Goal: Task Accomplishment & Management: Complete application form

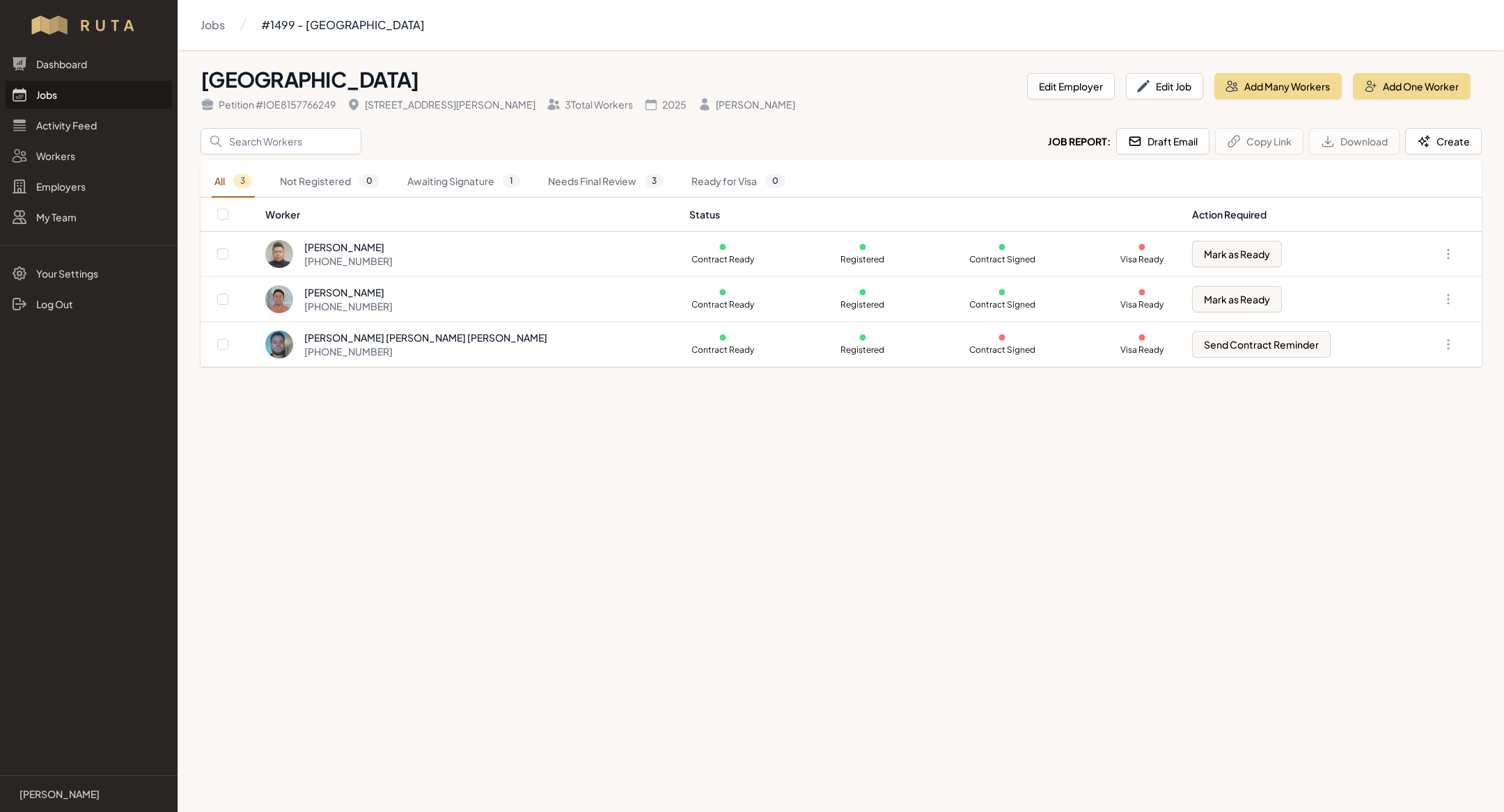
click at [70, 96] on link "Jobs" at bounding box center [88, 95] width 166 height 28
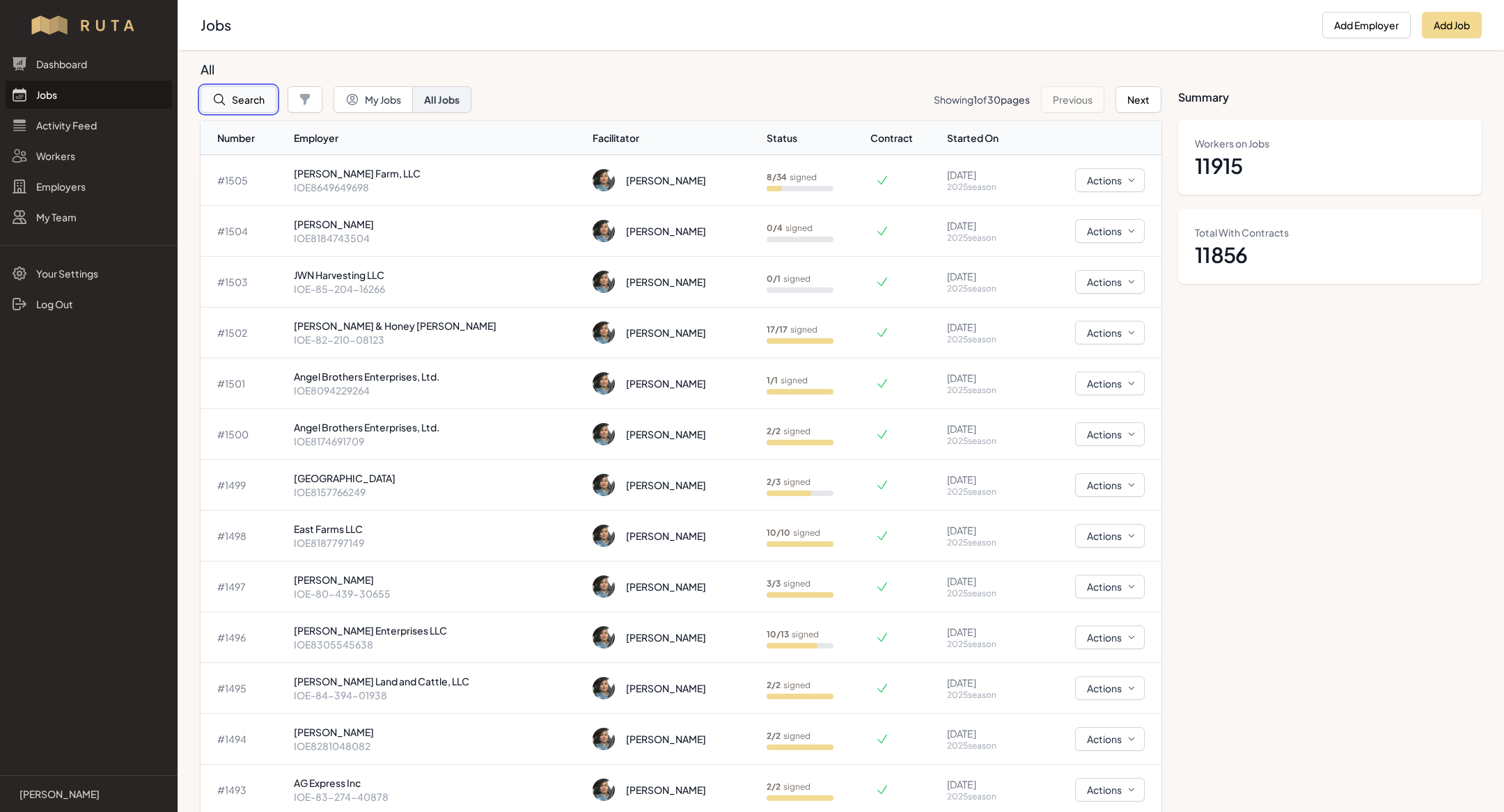
click at [242, 98] on button "Search" at bounding box center [237, 99] width 76 height 26
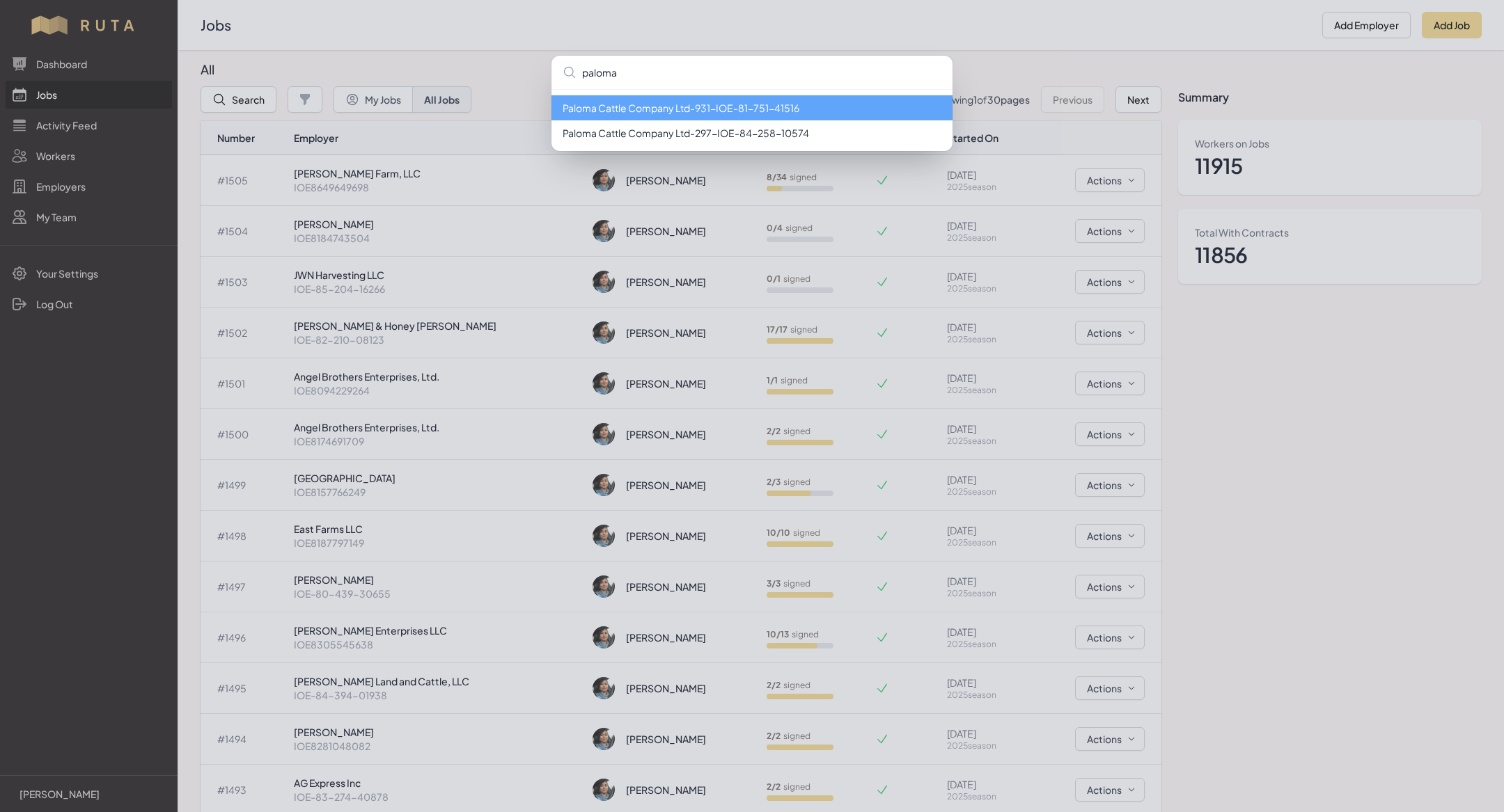
type input "paloma"
click at [1461, 16] on div "[PERSON_NAME] Cattle Company Ltd - 931 - IOE-81-751-41516 Paloma Cattle Company…" at bounding box center [752, 406] width 1504 height 812
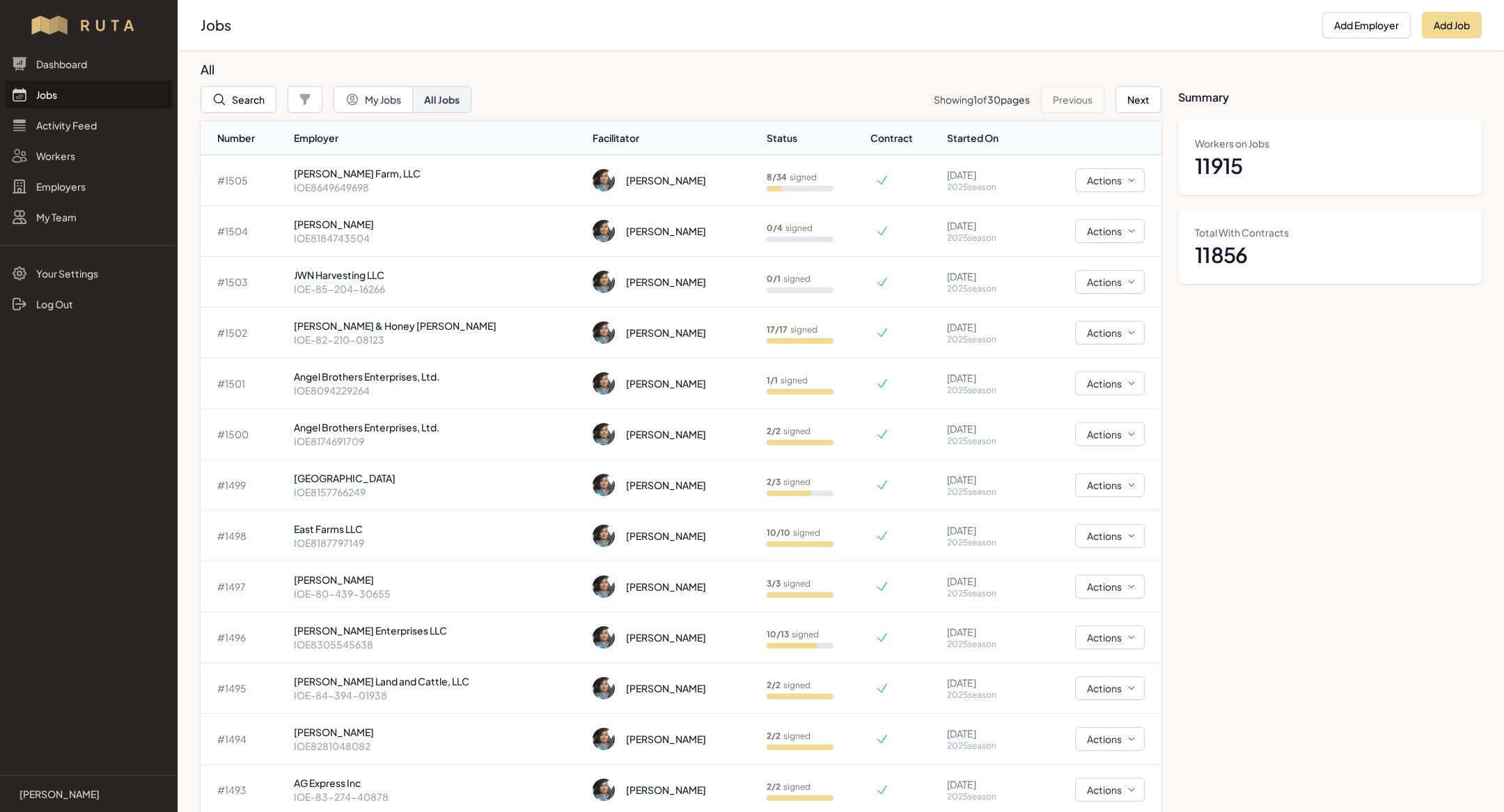
click at [1454, 39] on div "Jobs Add Employer Add Job" at bounding box center [841, 25] width 1326 height 50
click at [1454, 21] on button "Add Job" at bounding box center [1451, 25] width 60 height 26
select select "2023"
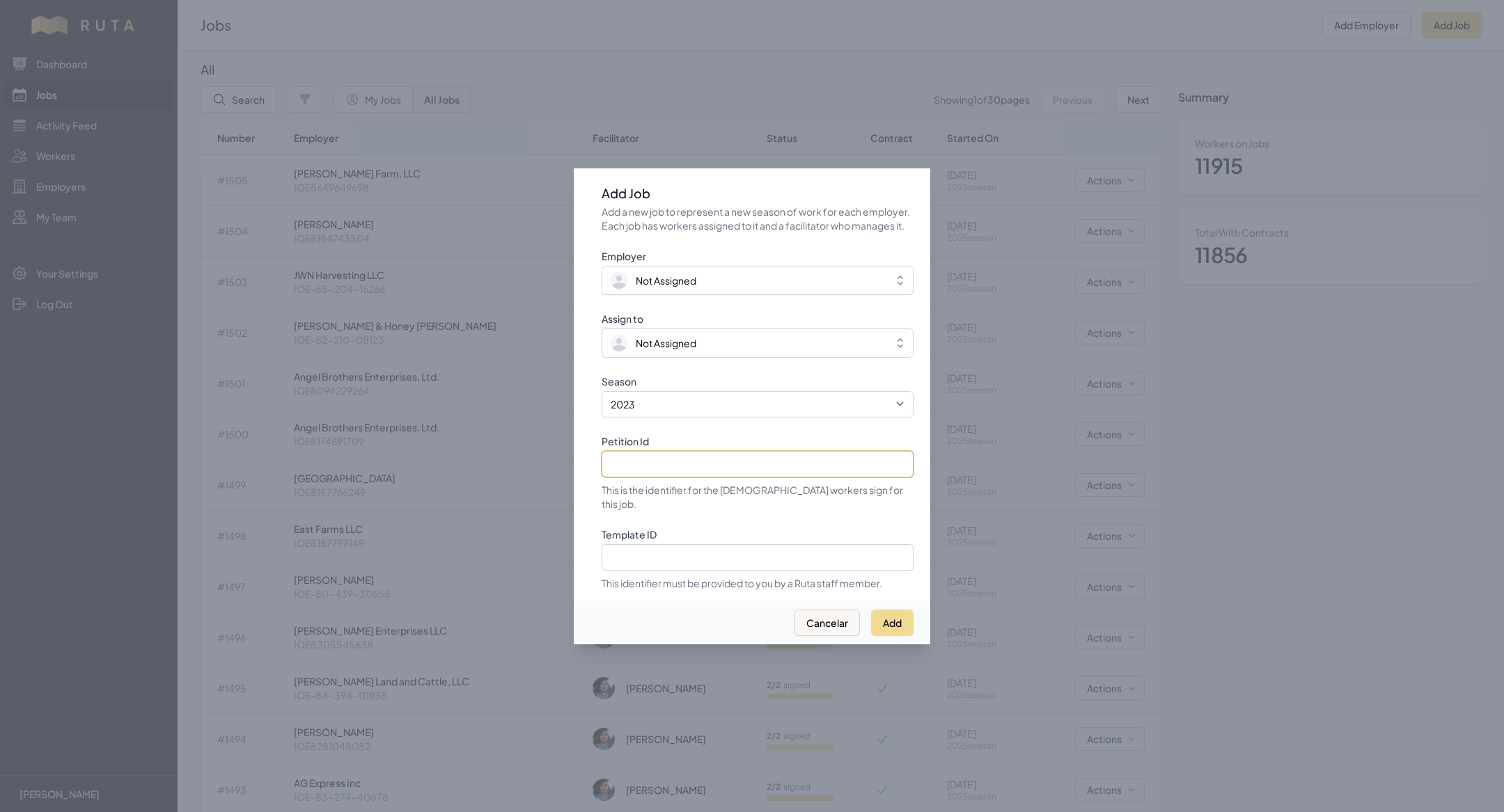
click at [765, 468] on input "Petition Id" at bounding box center [757, 464] width 312 height 26
paste input "IOE-83-906-10352"
type input "IOE-83-906-10352"
click at [713, 412] on select "2021 2022 2023 2024 2025" at bounding box center [757, 404] width 312 height 26
select select "2025"
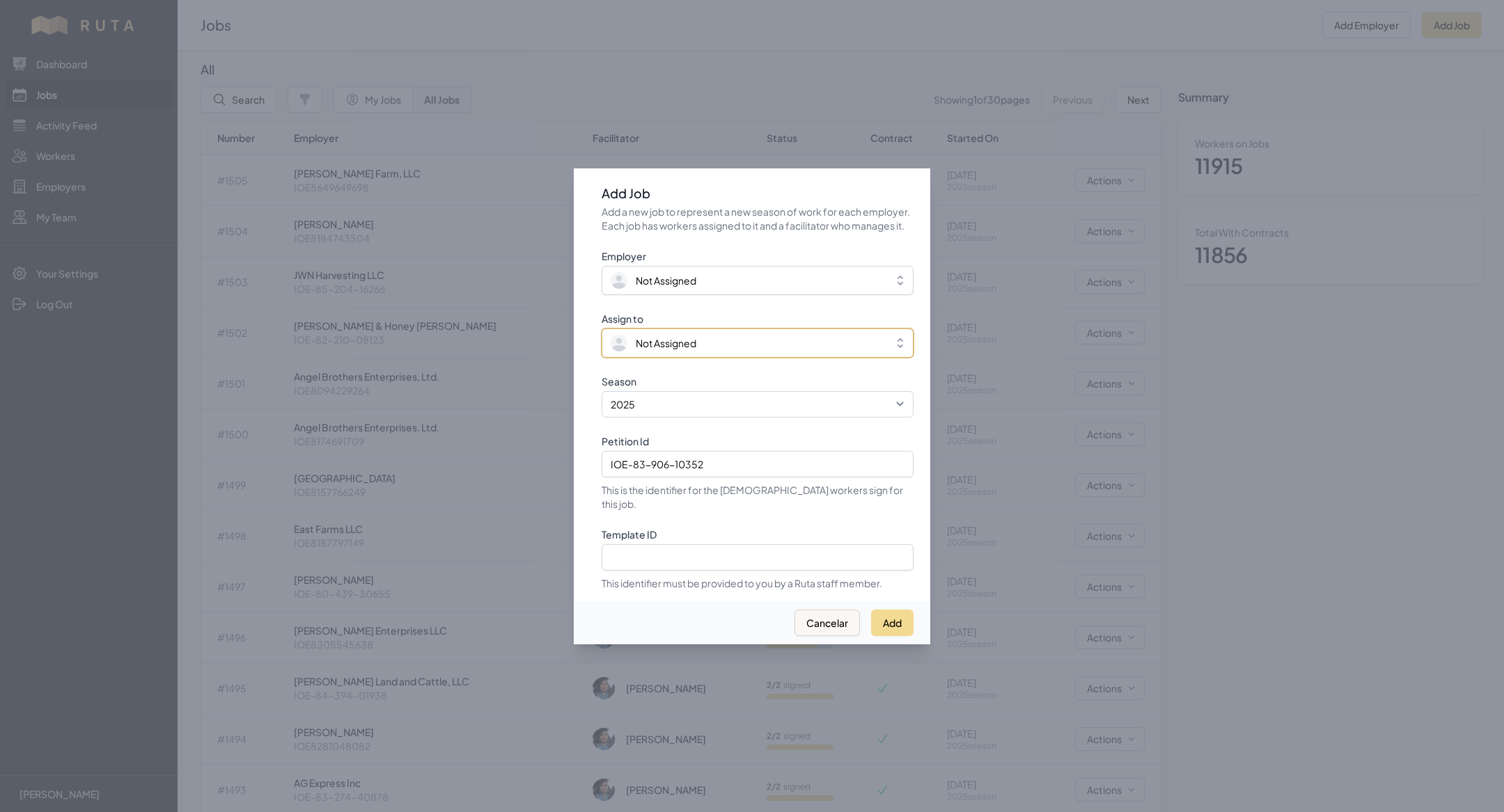
click at [682, 350] on span "Not Assigned" at bounding box center [666, 343] width 61 height 14
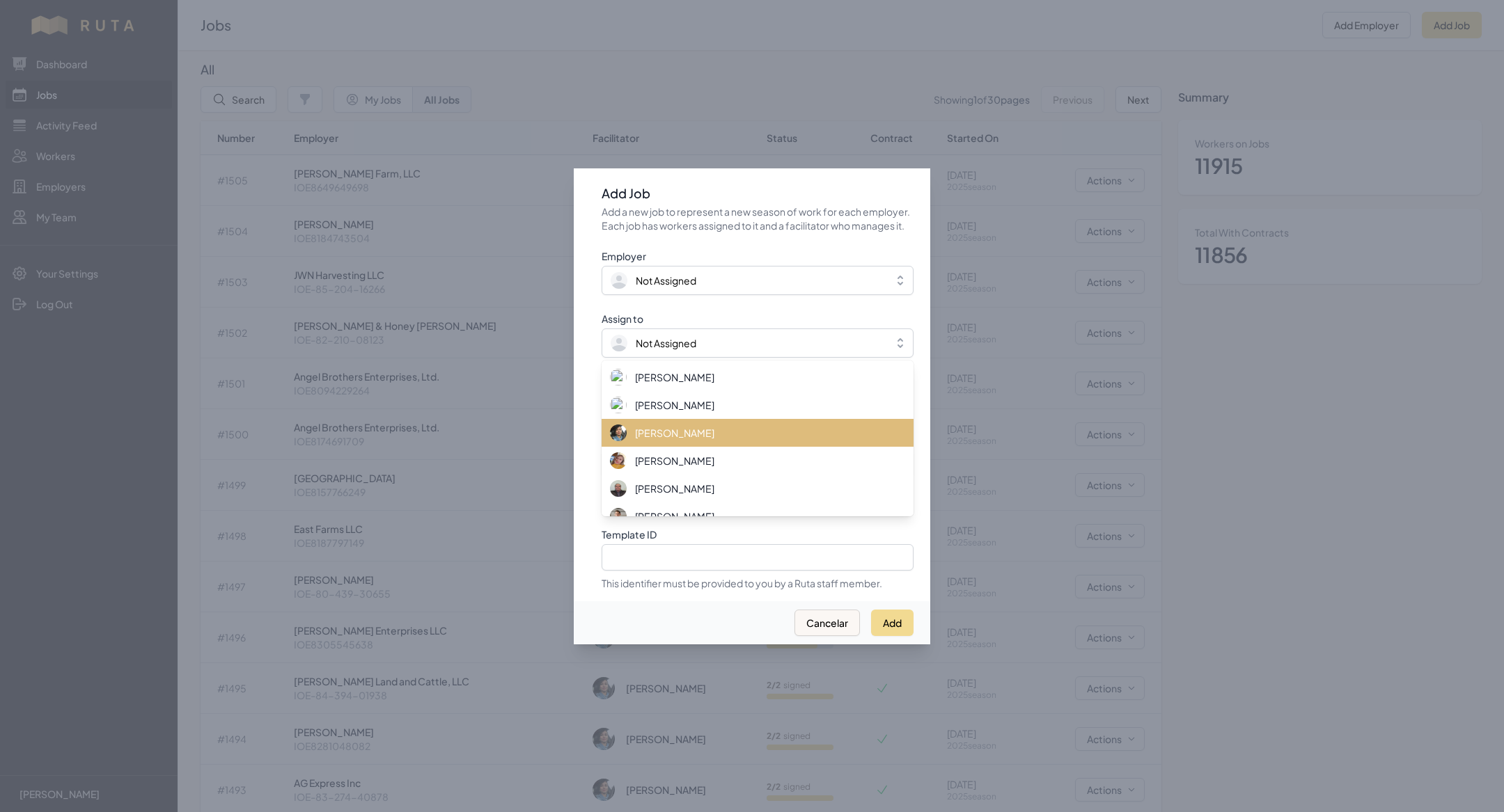
click at [696, 440] on span "[PERSON_NAME]" at bounding box center [674, 433] width 79 height 14
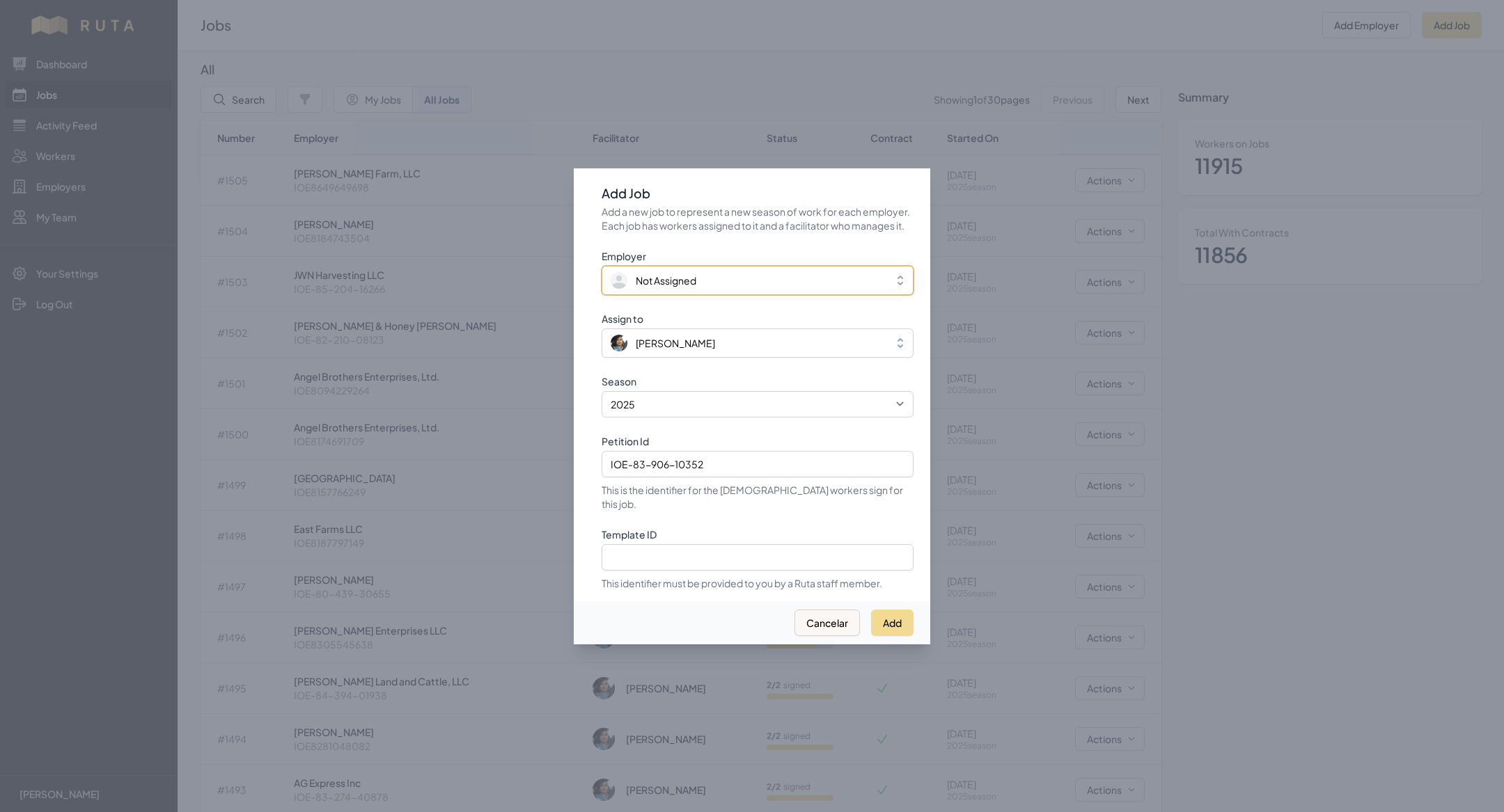
click at [682, 288] on span "Not Assigned" at bounding box center [666, 281] width 61 height 14
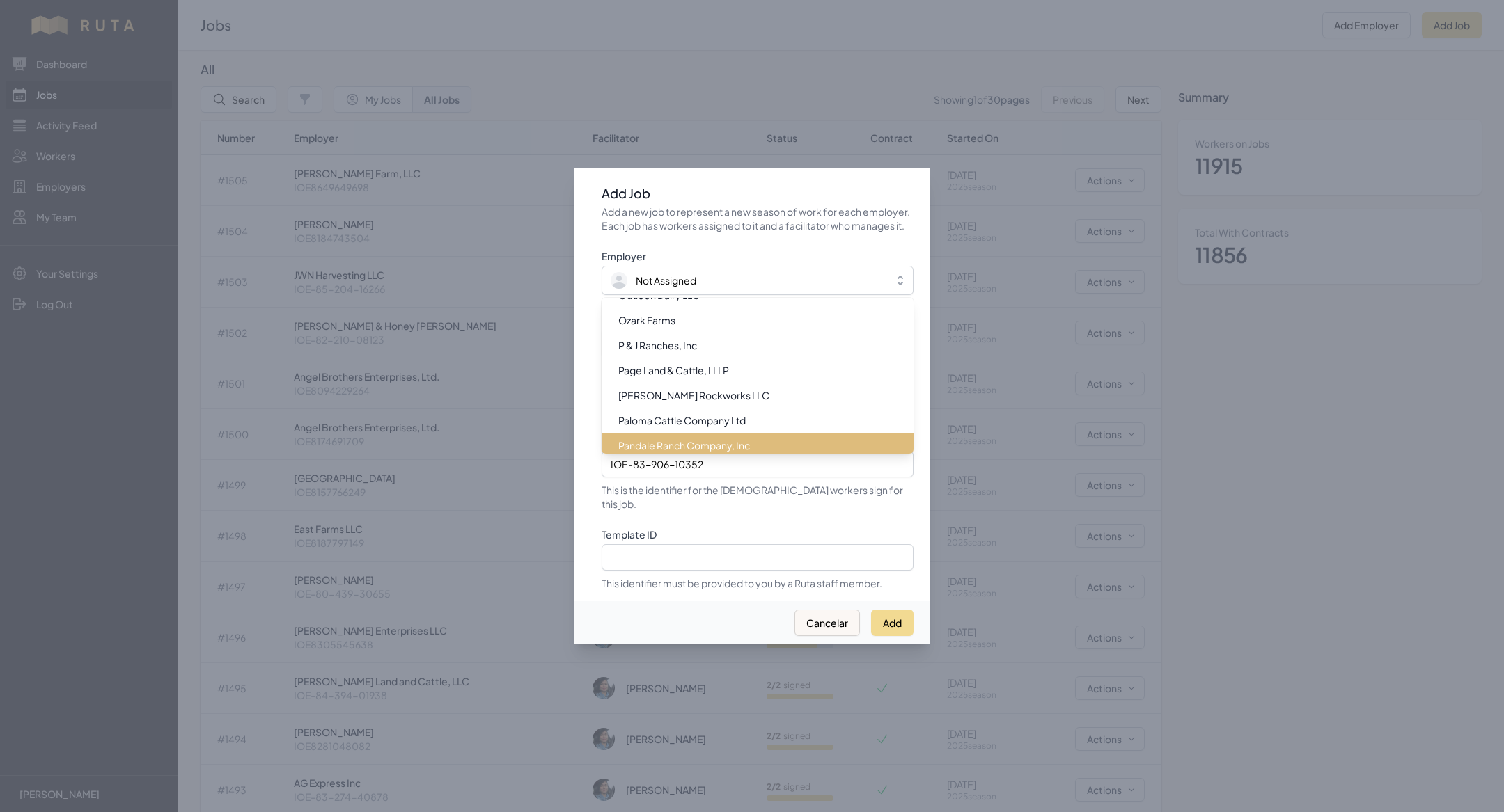
scroll to position [11726, 0]
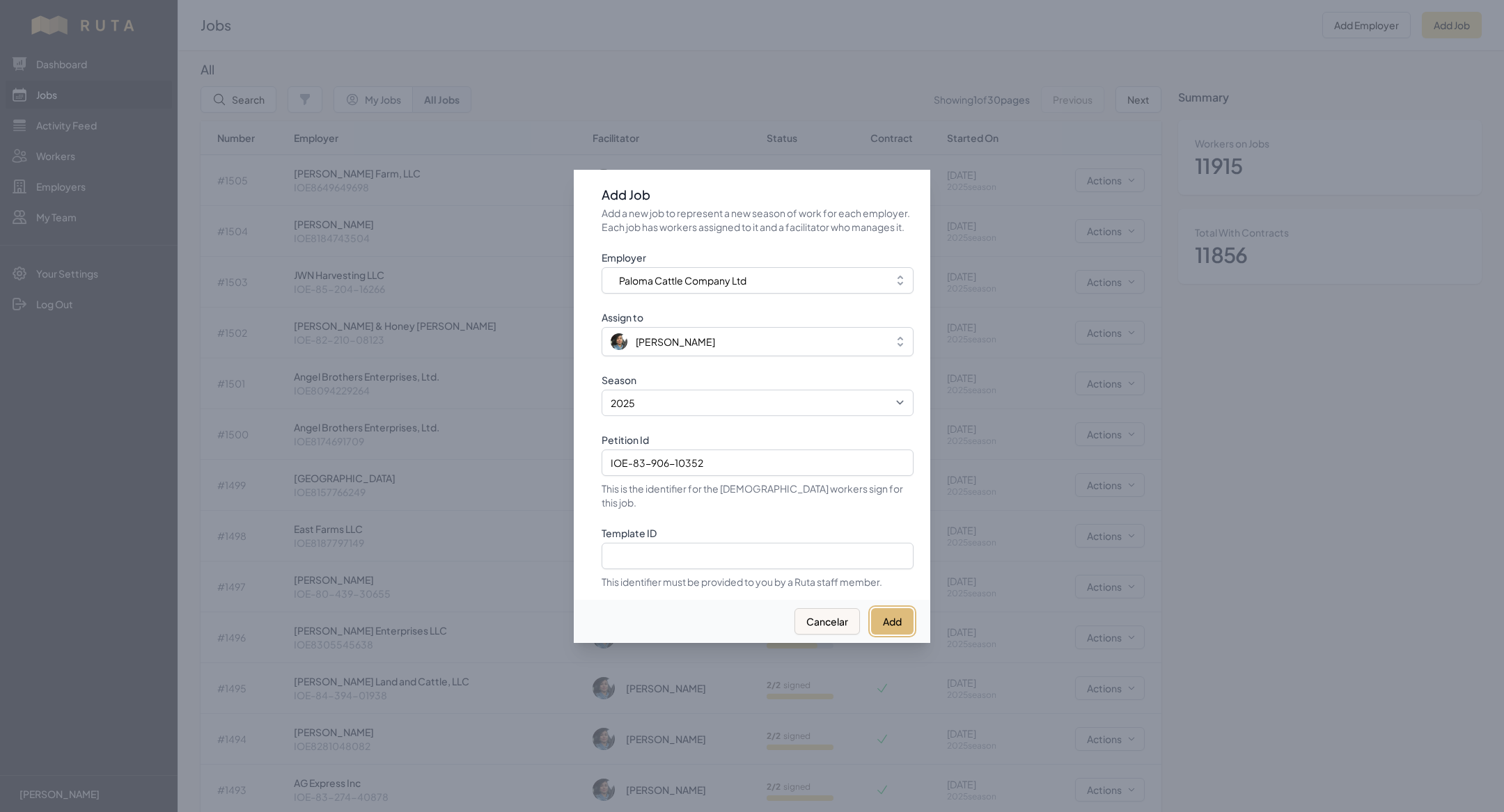
click at [890, 612] on button "Add" at bounding box center [892, 621] width 43 height 26
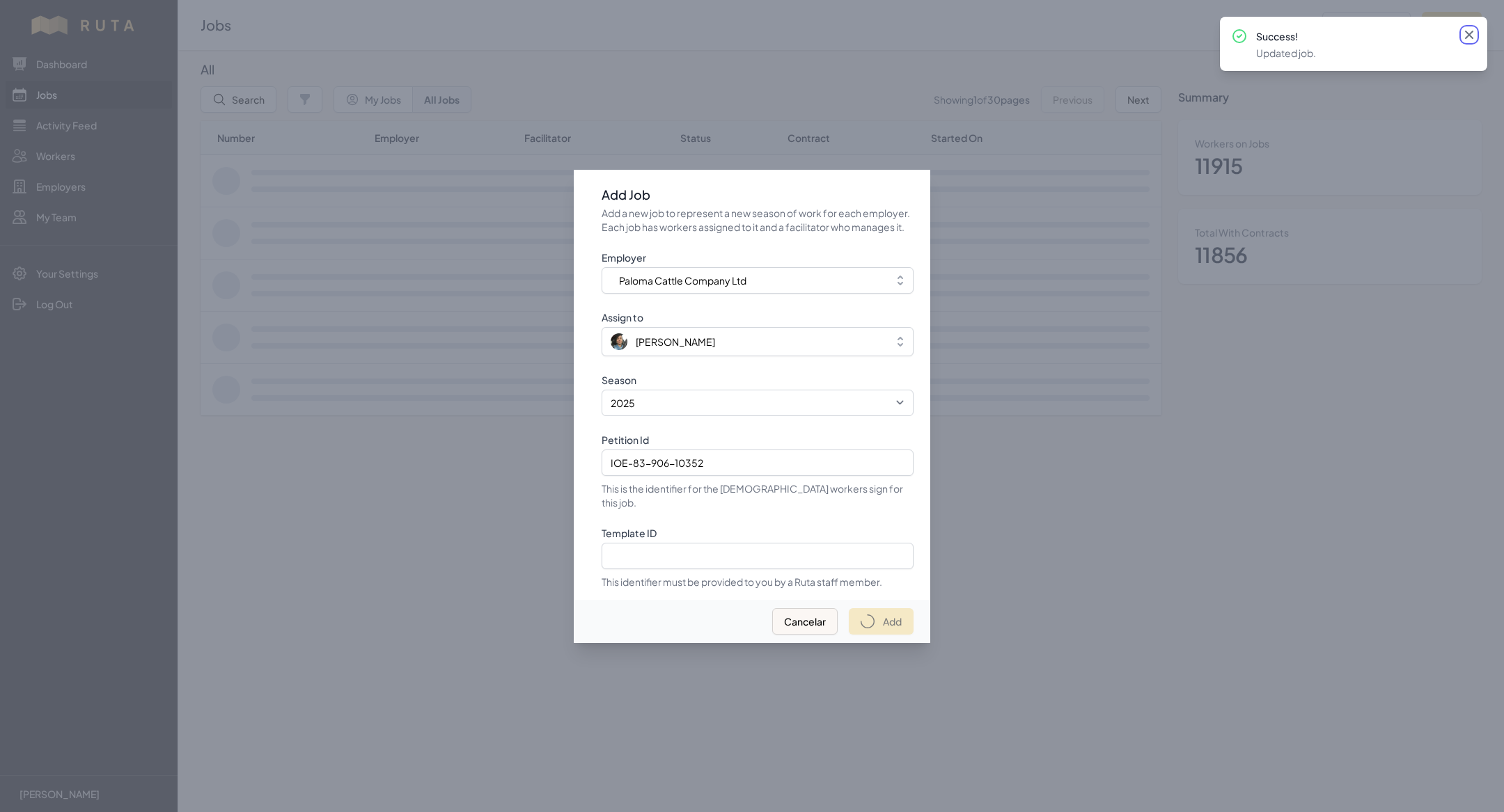
click at [1470, 40] on icon at bounding box center [1469, 35] width 14 height 14
select select "2023"
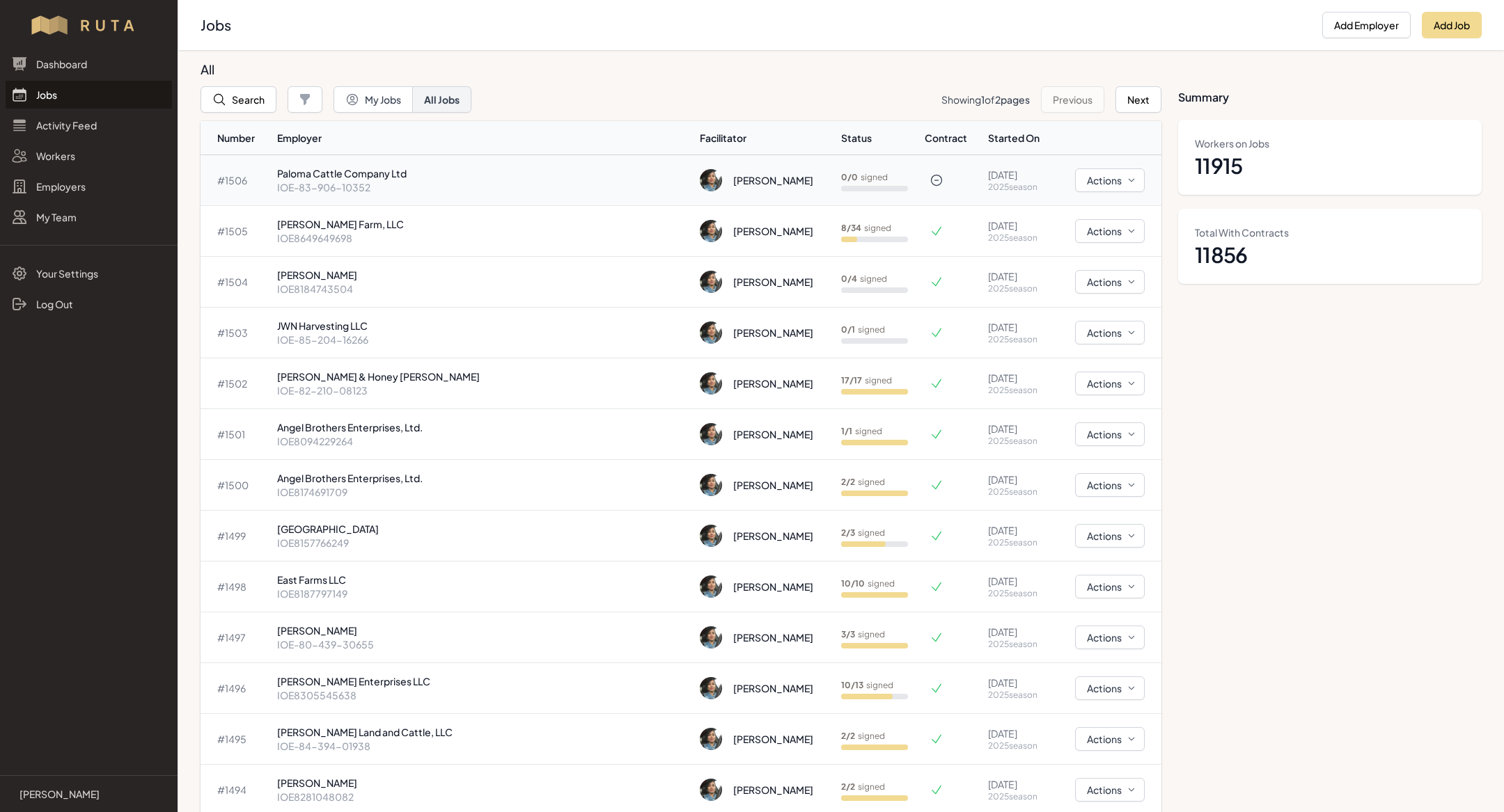
click at [351, 174] on p "Paloma Cattle Company Ltd" at bounding box center [483, 173] width 411 height 14
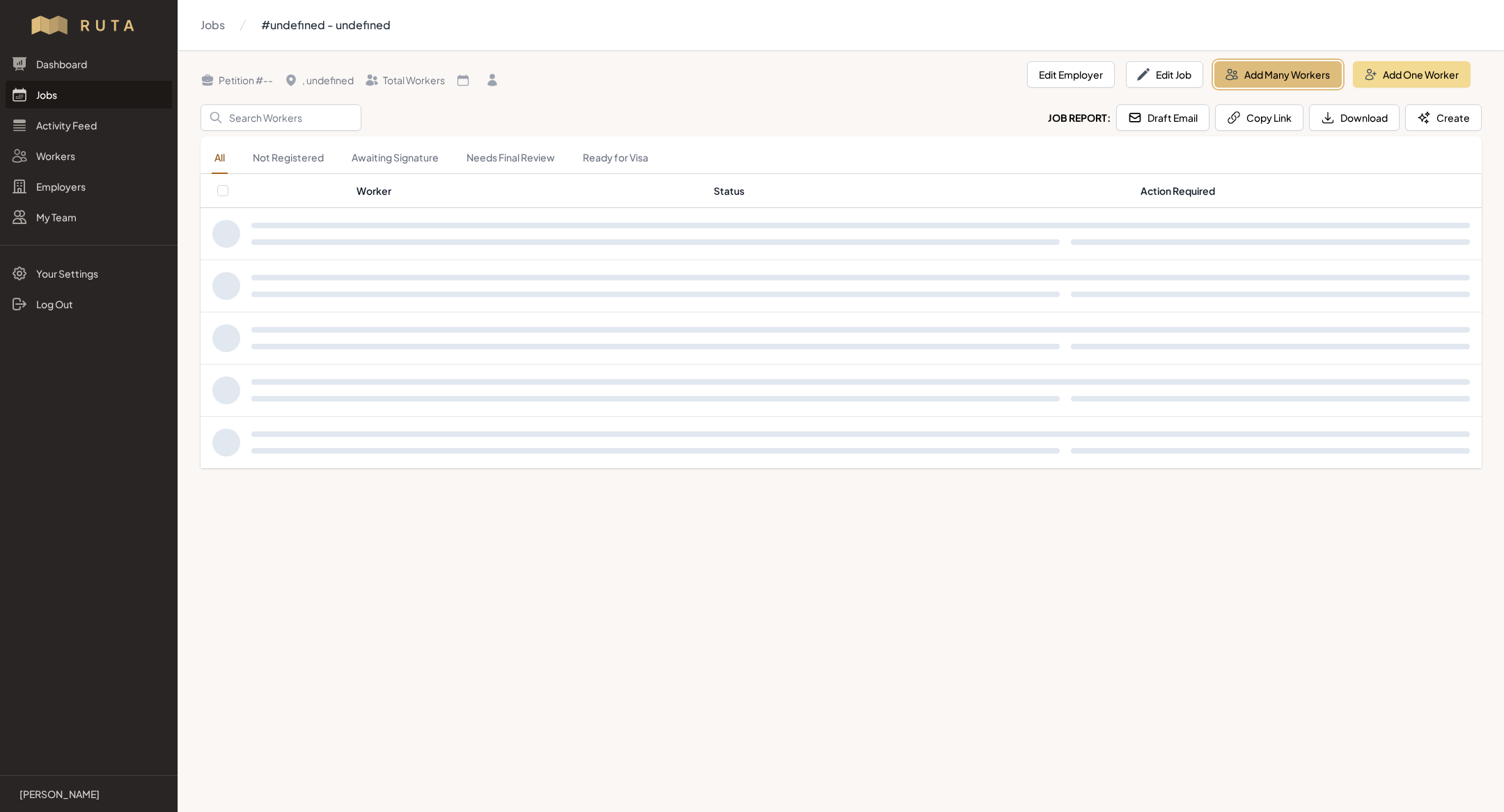
click at [1240, 74] on button "Add Many Workers" at bounding box center [1278, 74] width 127 height 26
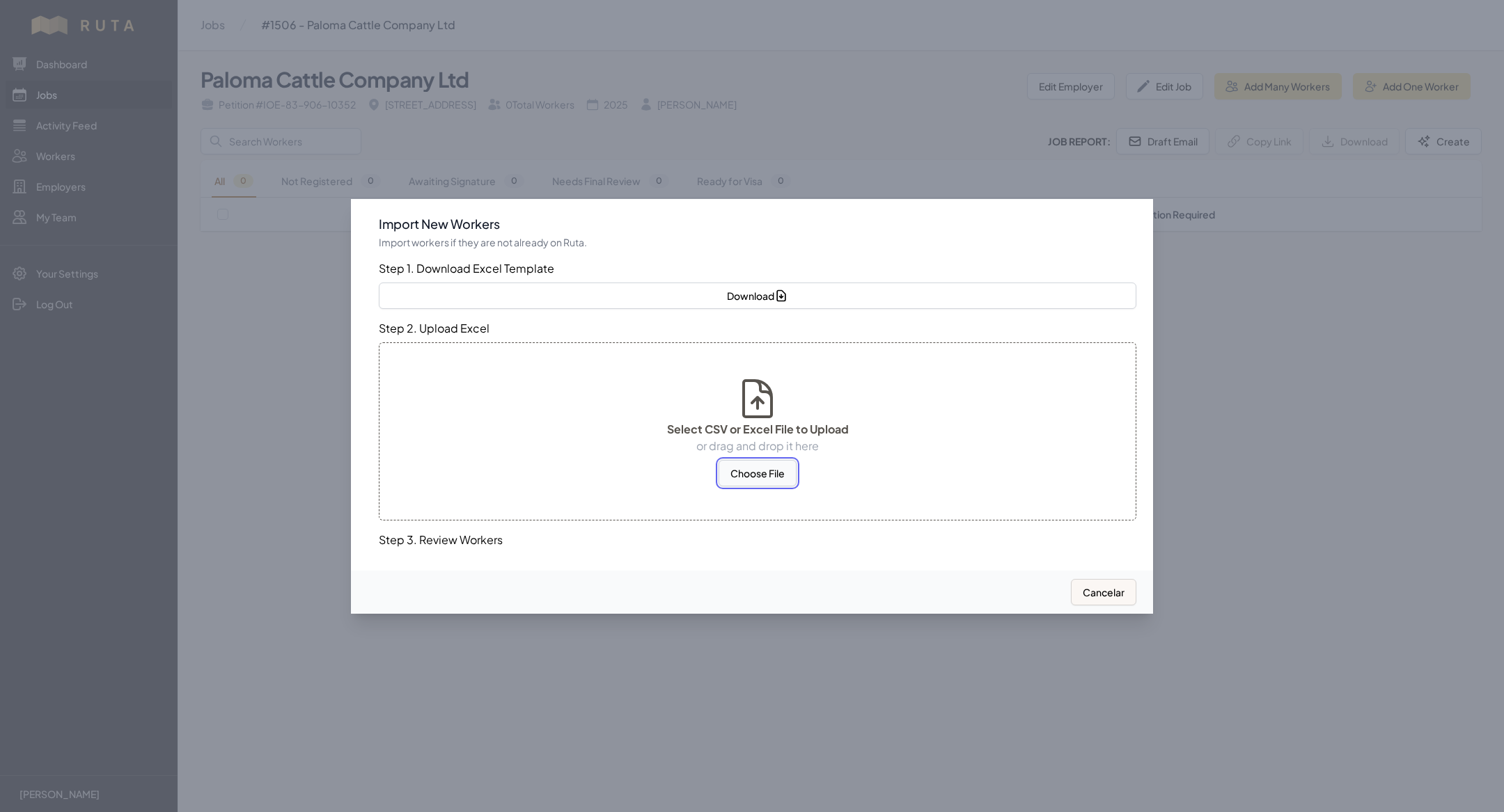
click at [745, 463] on button "Choose File" at bounding box center [758, 473] width 78 height 26
select select "US"
select select "MX"
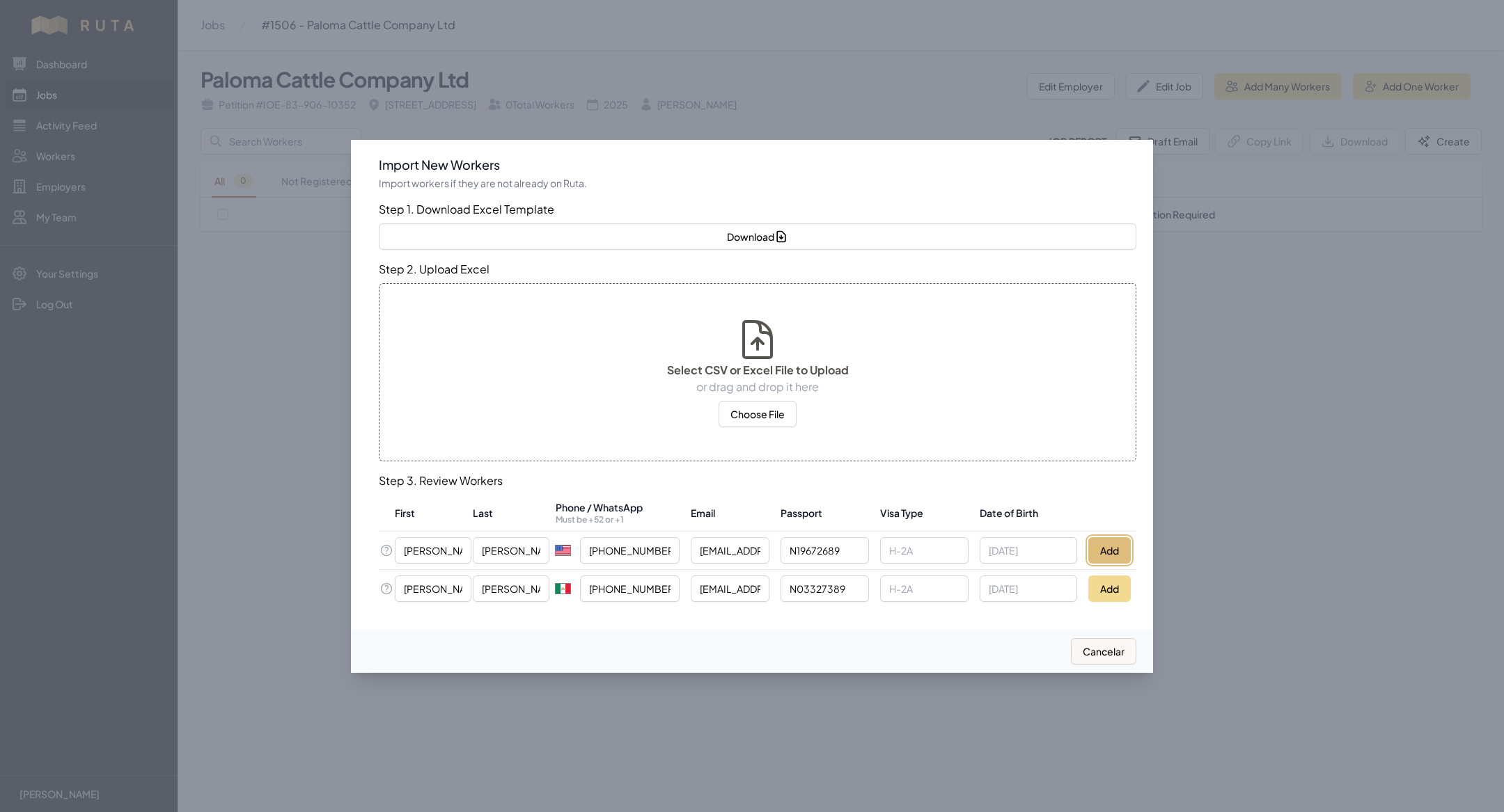
click at [1102, 547] on button "Add" at bounding box center [1109, 550] width 43 height 26
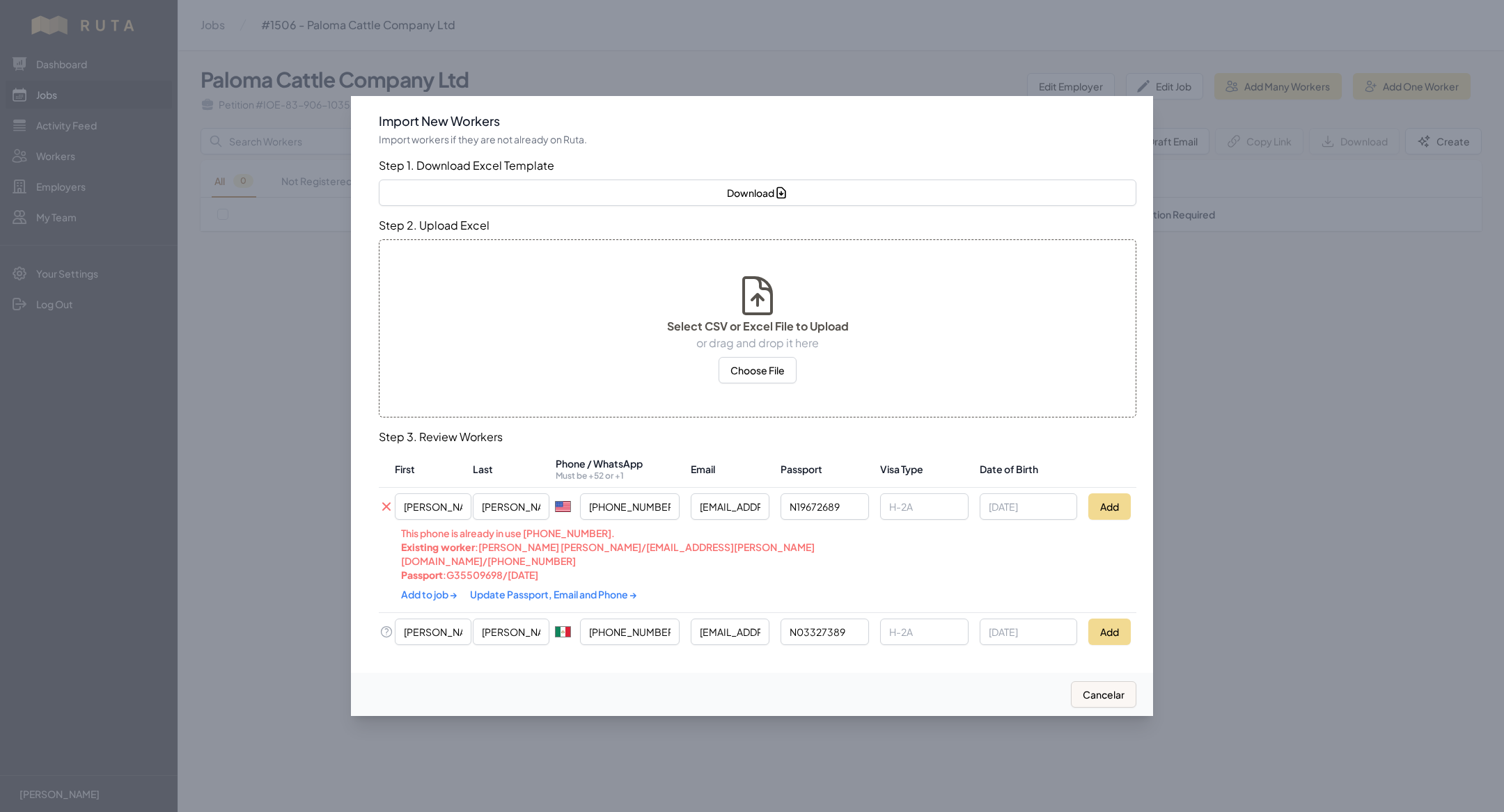
click at [612, 590] on link "Update Passport, Email and Phone →" at bounding box center [553, 594] width 167 height 12
click at [433, 587] on link "Add to job →" at bounding box center [430, 593] width 57 height 12
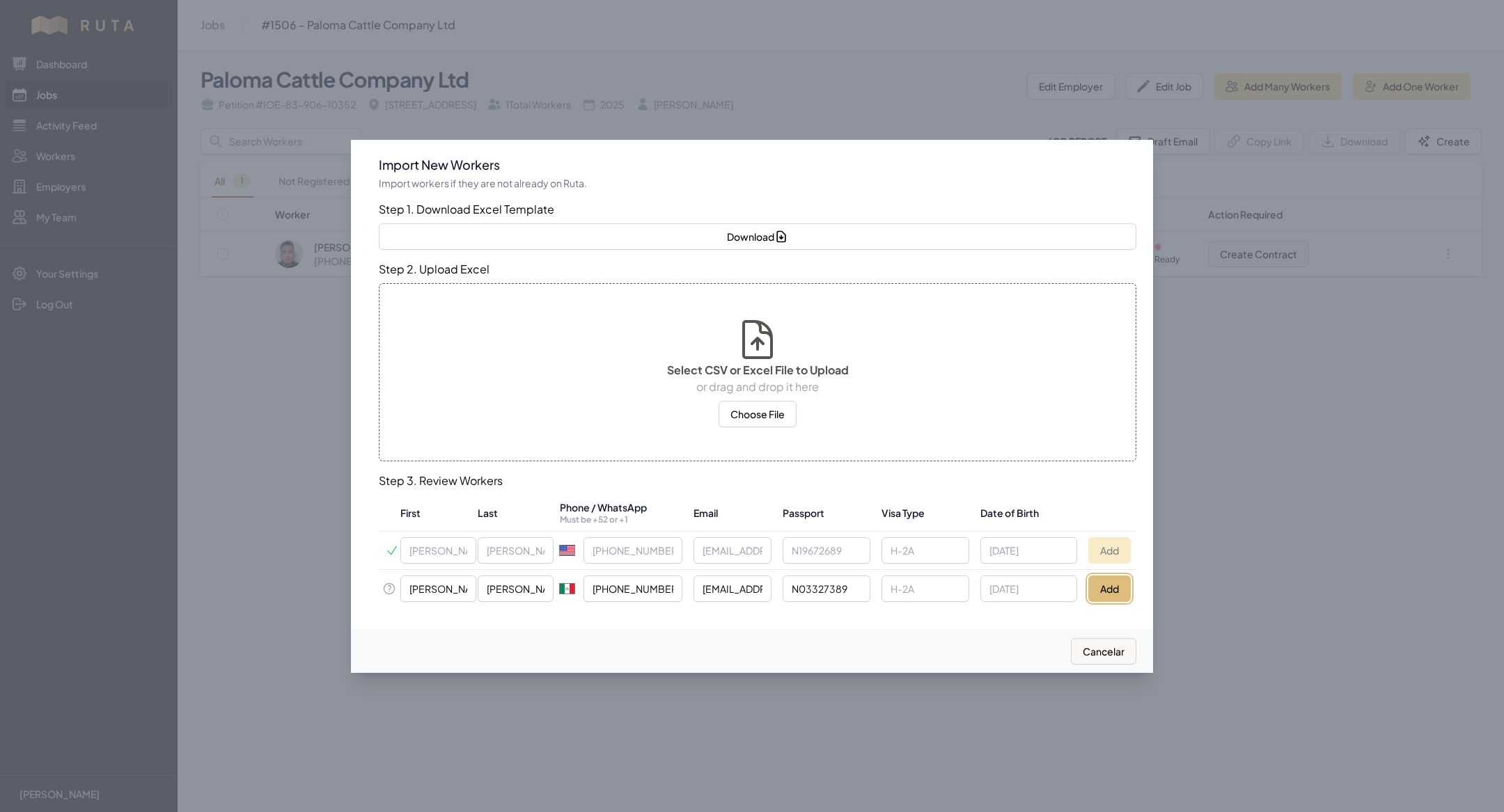
click at [1103, 587] on button "Add" at bounding box center [1109, 589] width 43 height 26
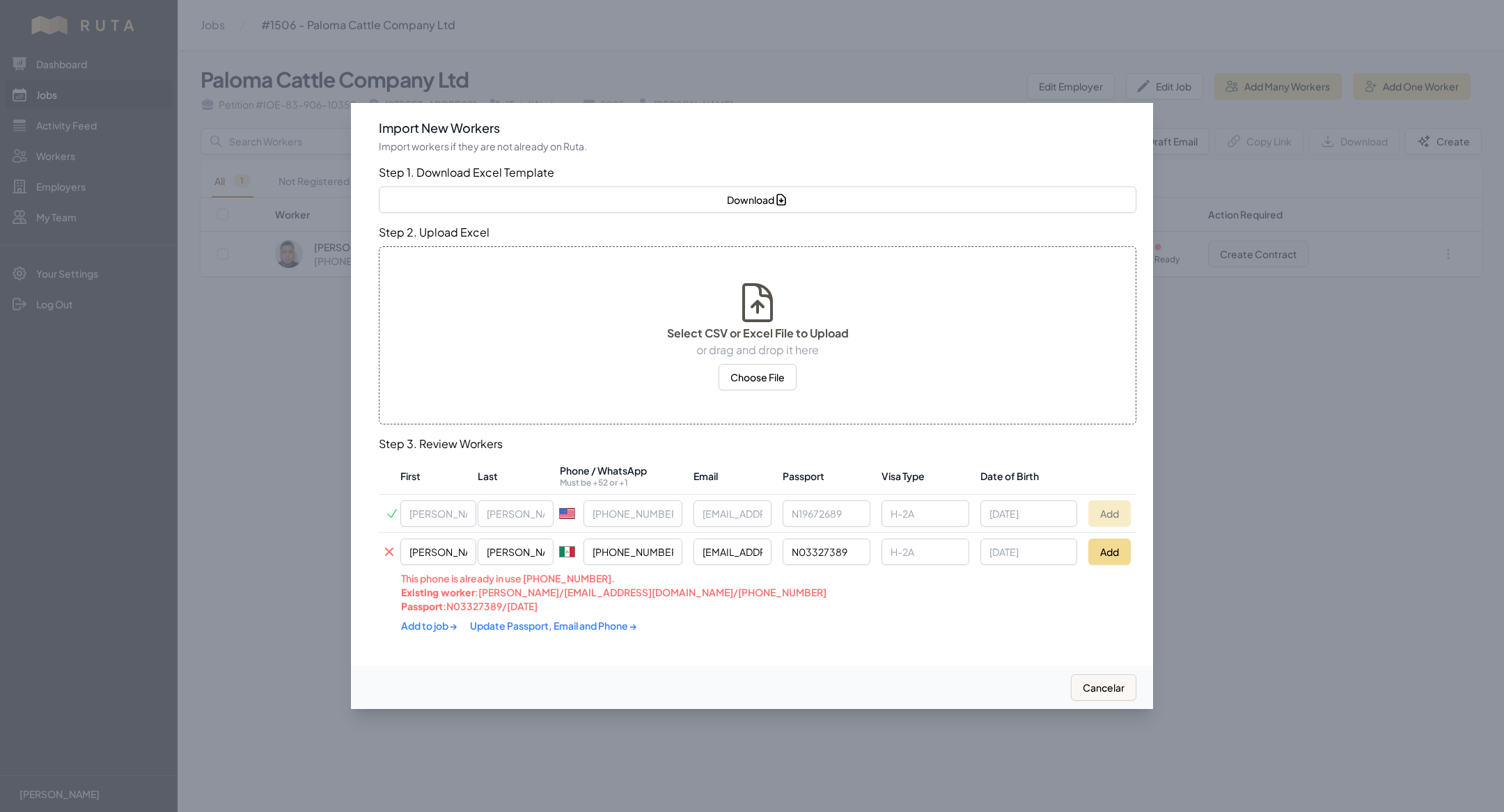
click at [502, 629] on link "Update Passport, Email and Phone →" at bounding box center [553, 625] width 167 height 12
click at [430, 629] on link "Add to job →" at bounding box center [430, 624] width 57 height 12
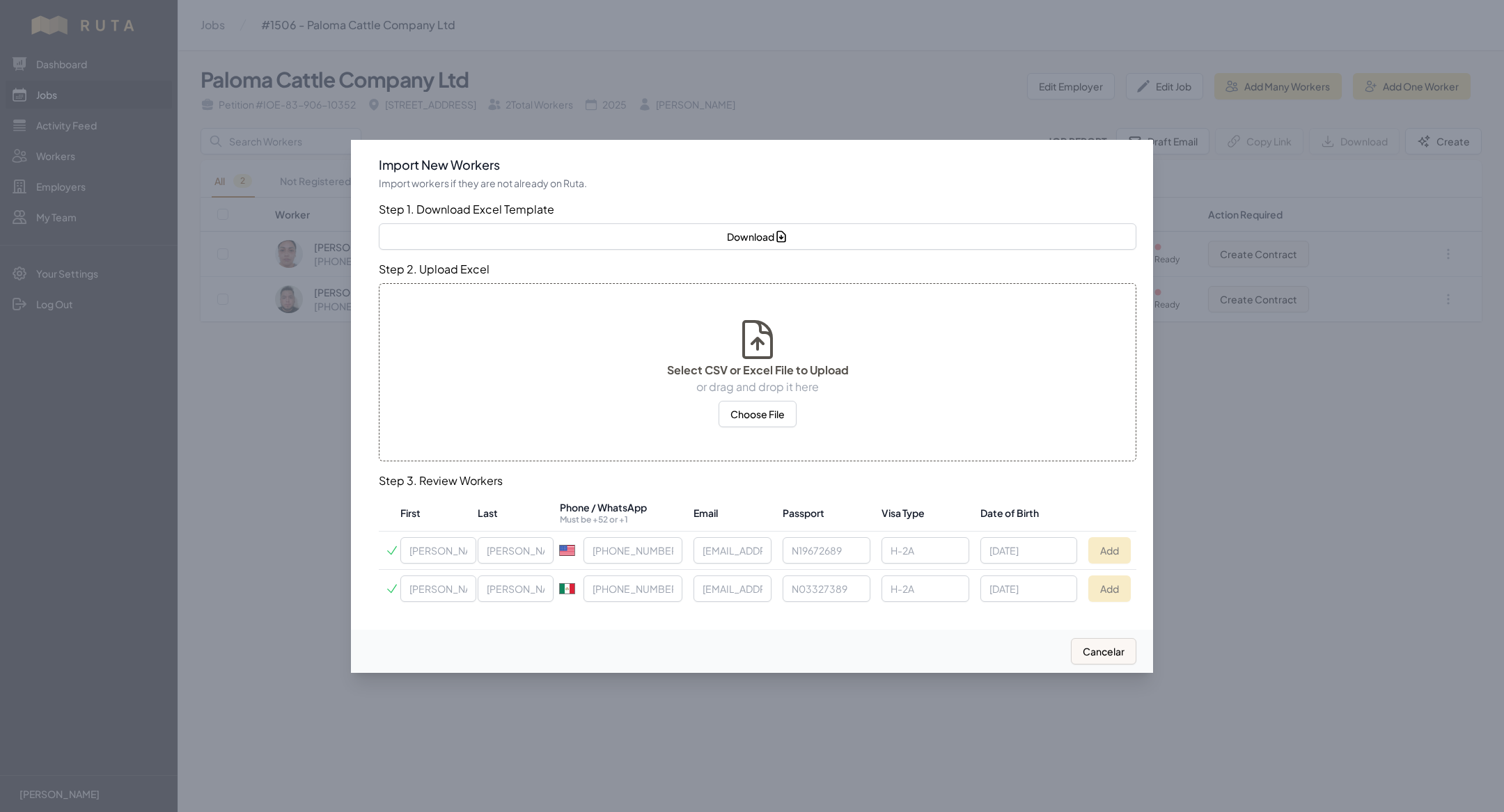
click at [66, 103] on div at bounding box center [752, 406] width 1504 height 812
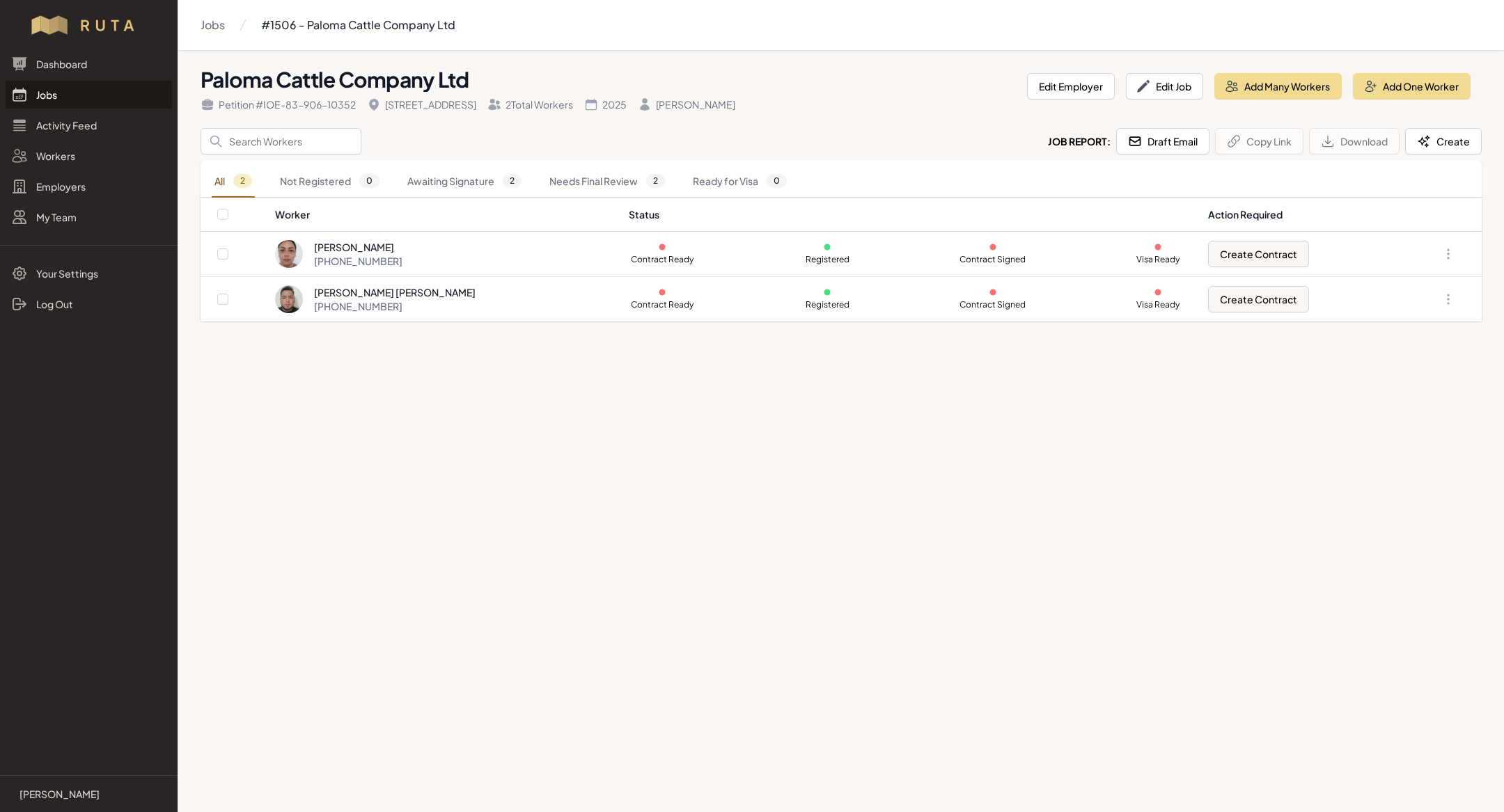
click at [53, 97] on link "Jobs" at bounding box center [88, 95] width 166 height 28
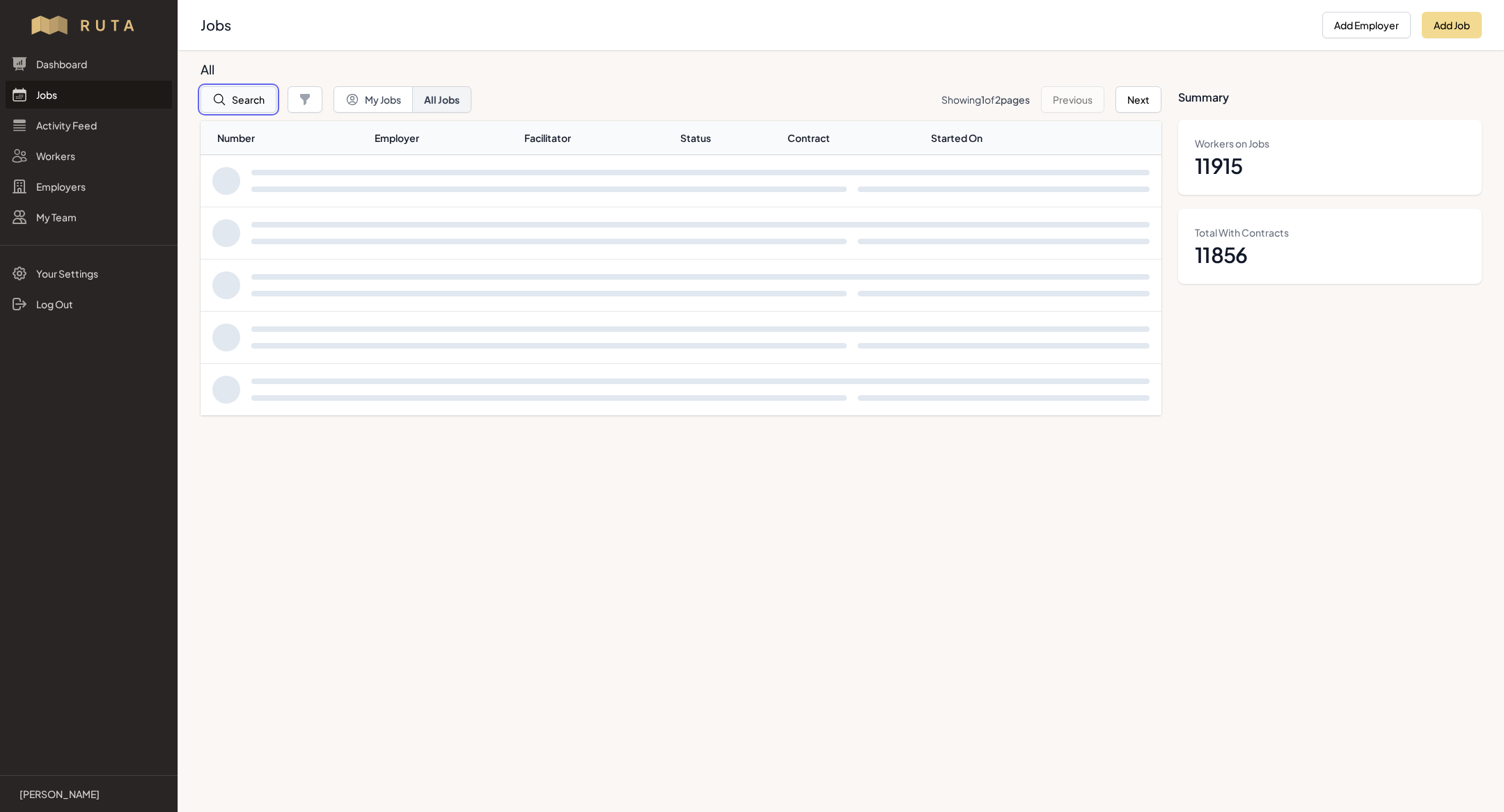
click at [257, 98] on button "Search" at bounding box center [237, 99] width 76 height 26
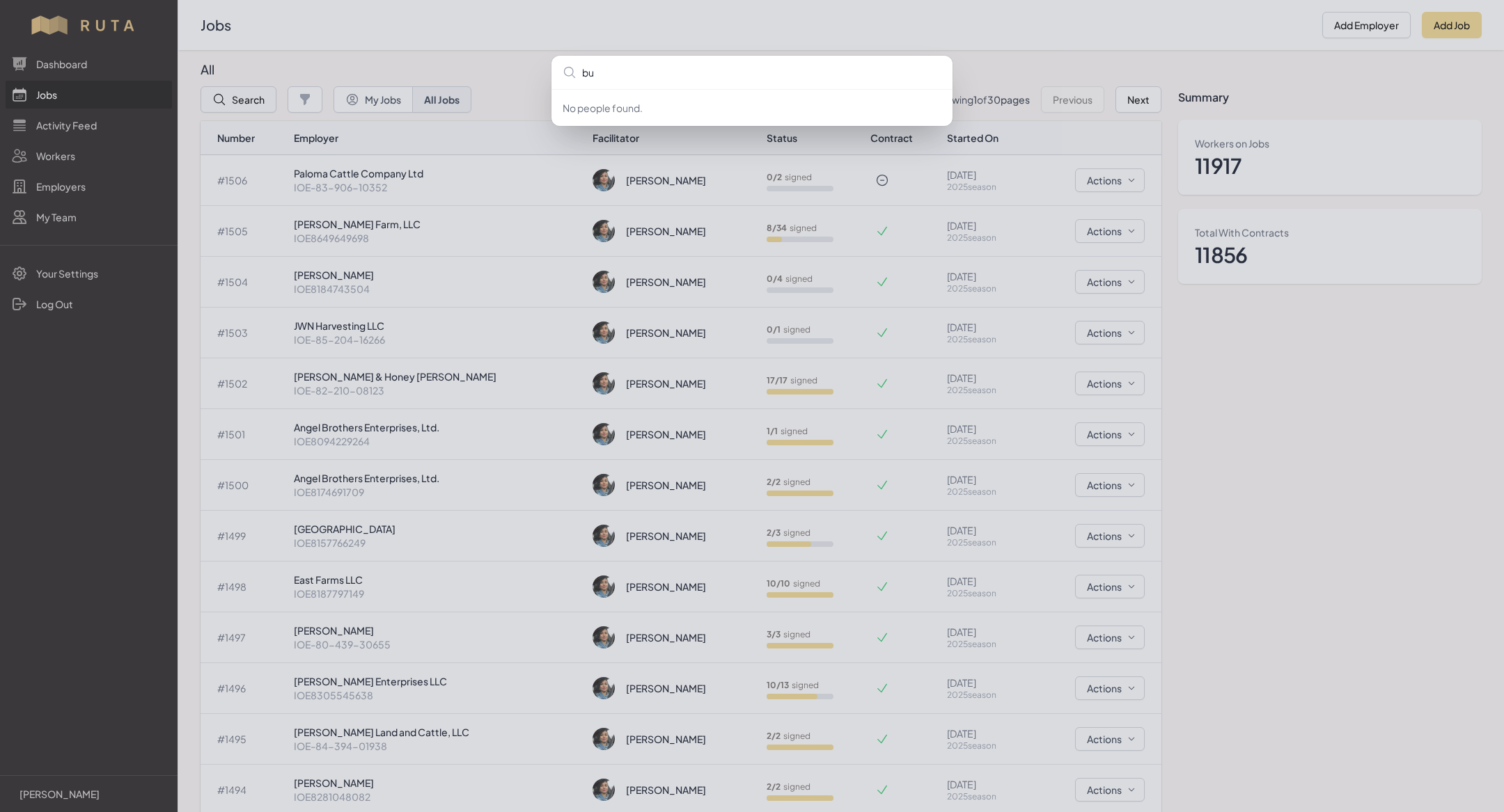
type input "buo"
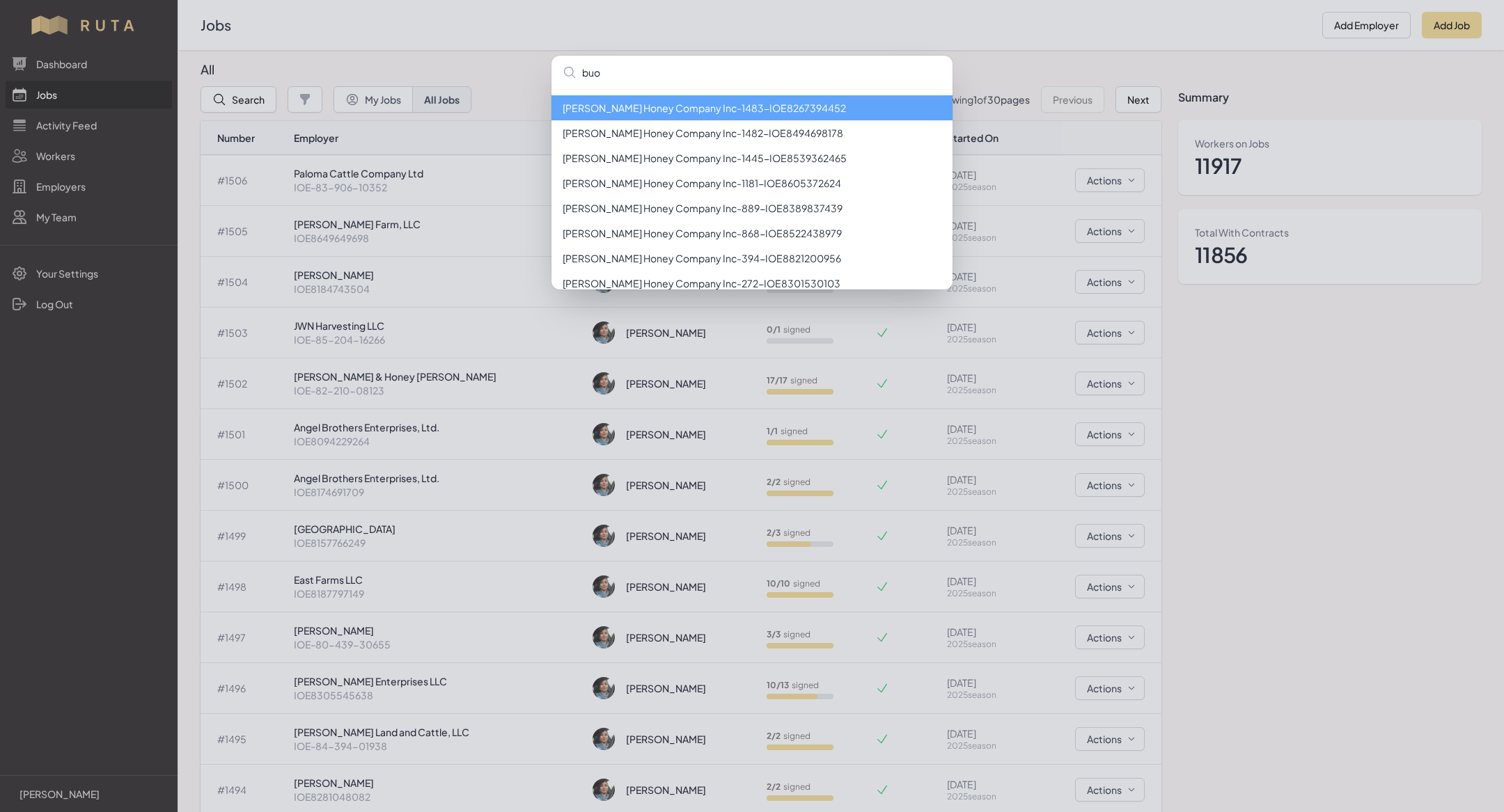
click at [682, 111] on li "[PERSON_NAME] Honey Company Inc - 1483 - IOE8267394452" at bounding box center [752, 108] width 401 height 25
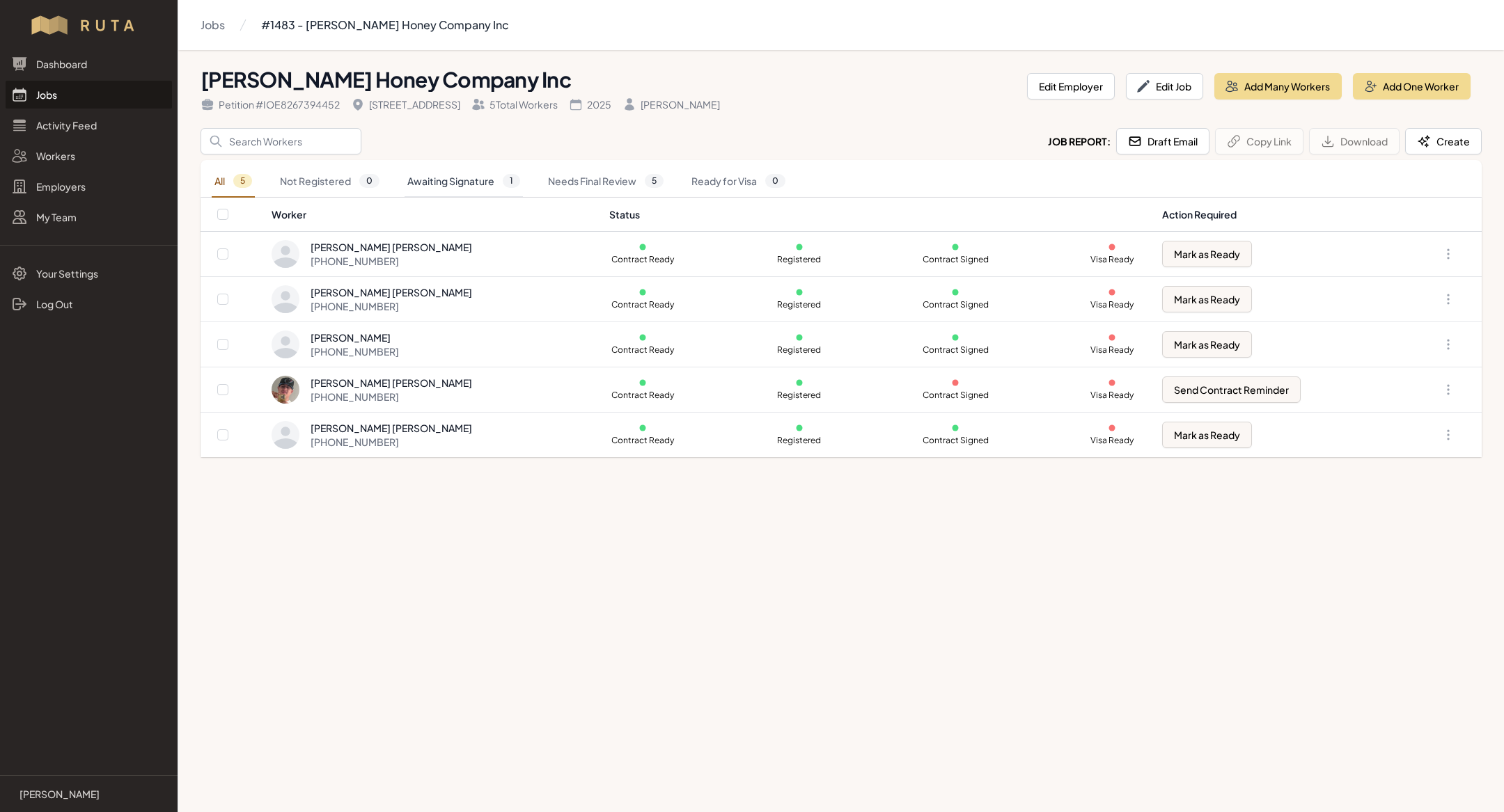
click at [491, 185] on link "Awaiting Signature 1" at bounding box center [464, 181] width 118 height 32
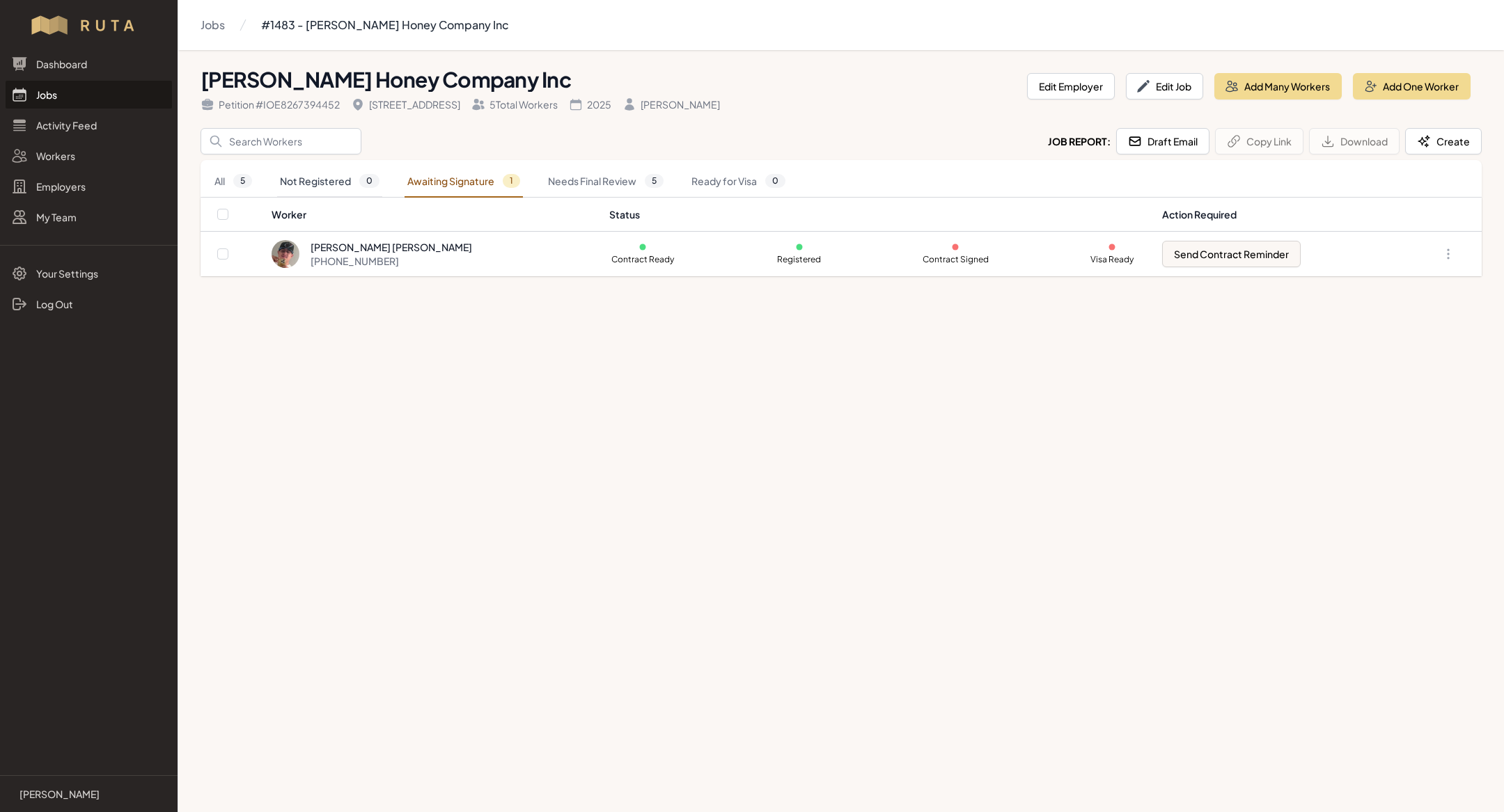
click at [302, 180] on link "Not Registered 0" at bounding box center [330, 181] width 105 height 32
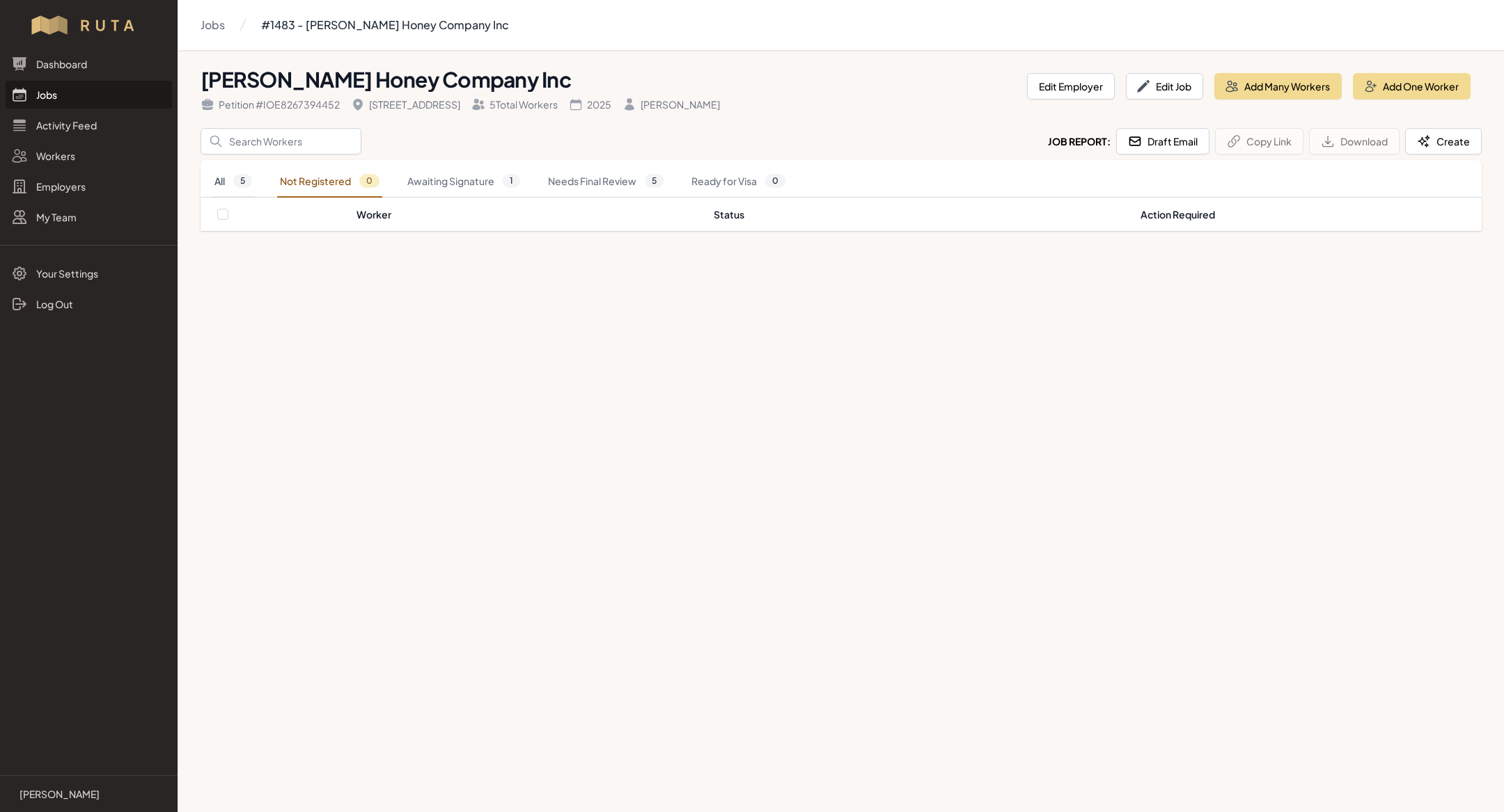
click at [227, 182] on link "All 5" at bounding box center [233, 181] width 43 height 32
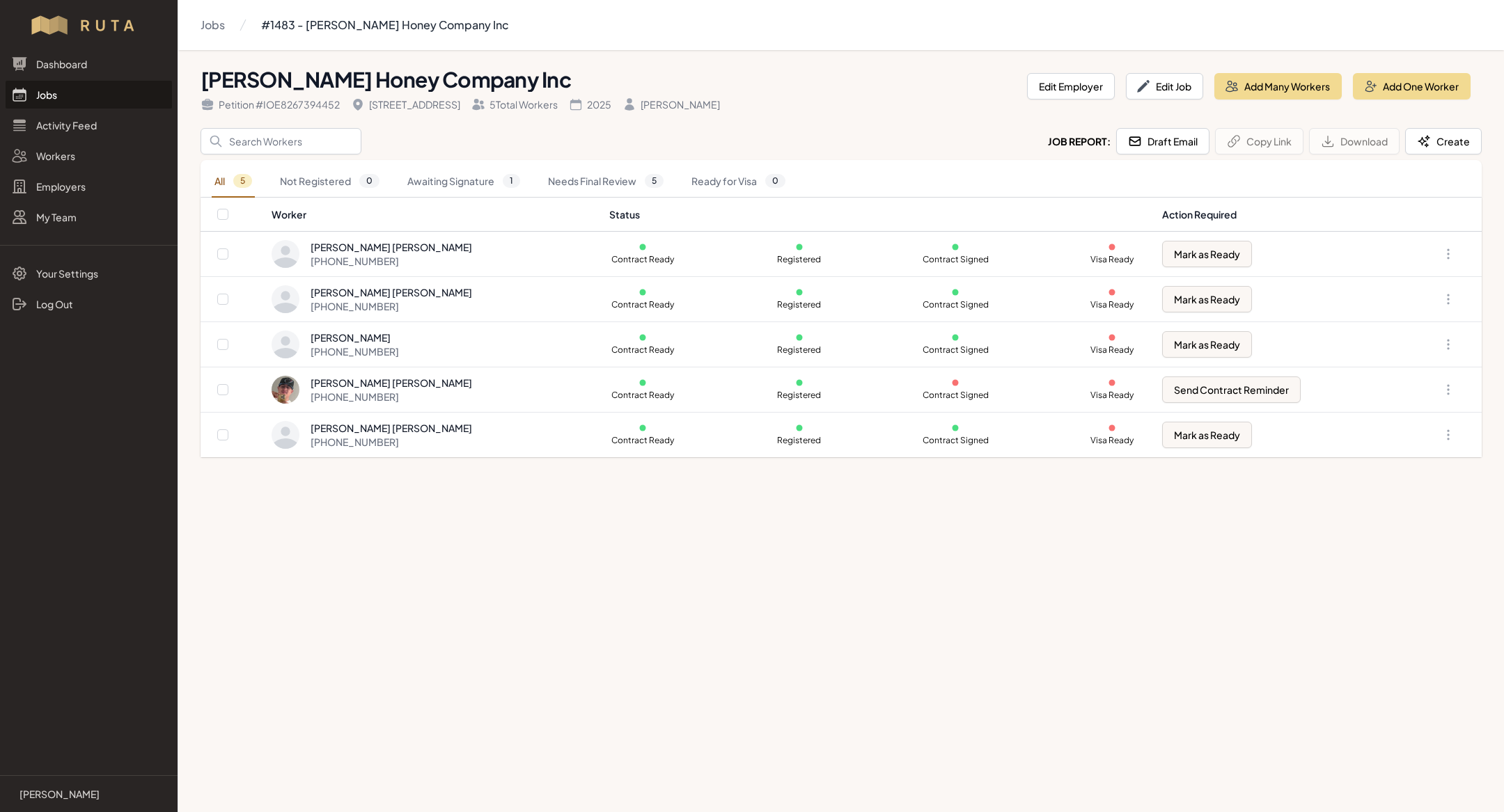
click at [72, 89] on link "Jobs" at bounding box center [88, 95] width 166 height 28
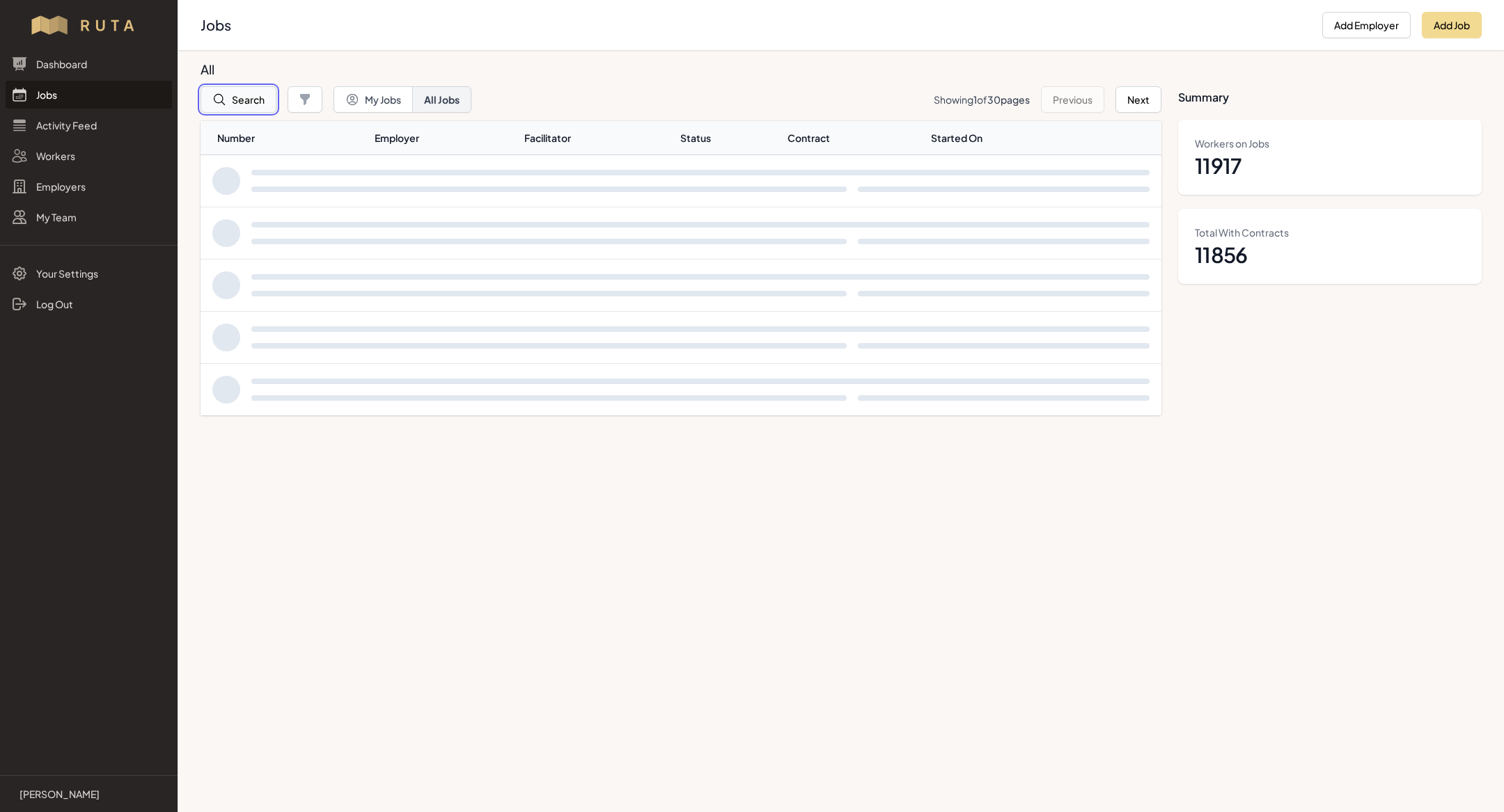
click at [236, 103] on button "Search" at bounding box center [237, 99] width 76 height 26
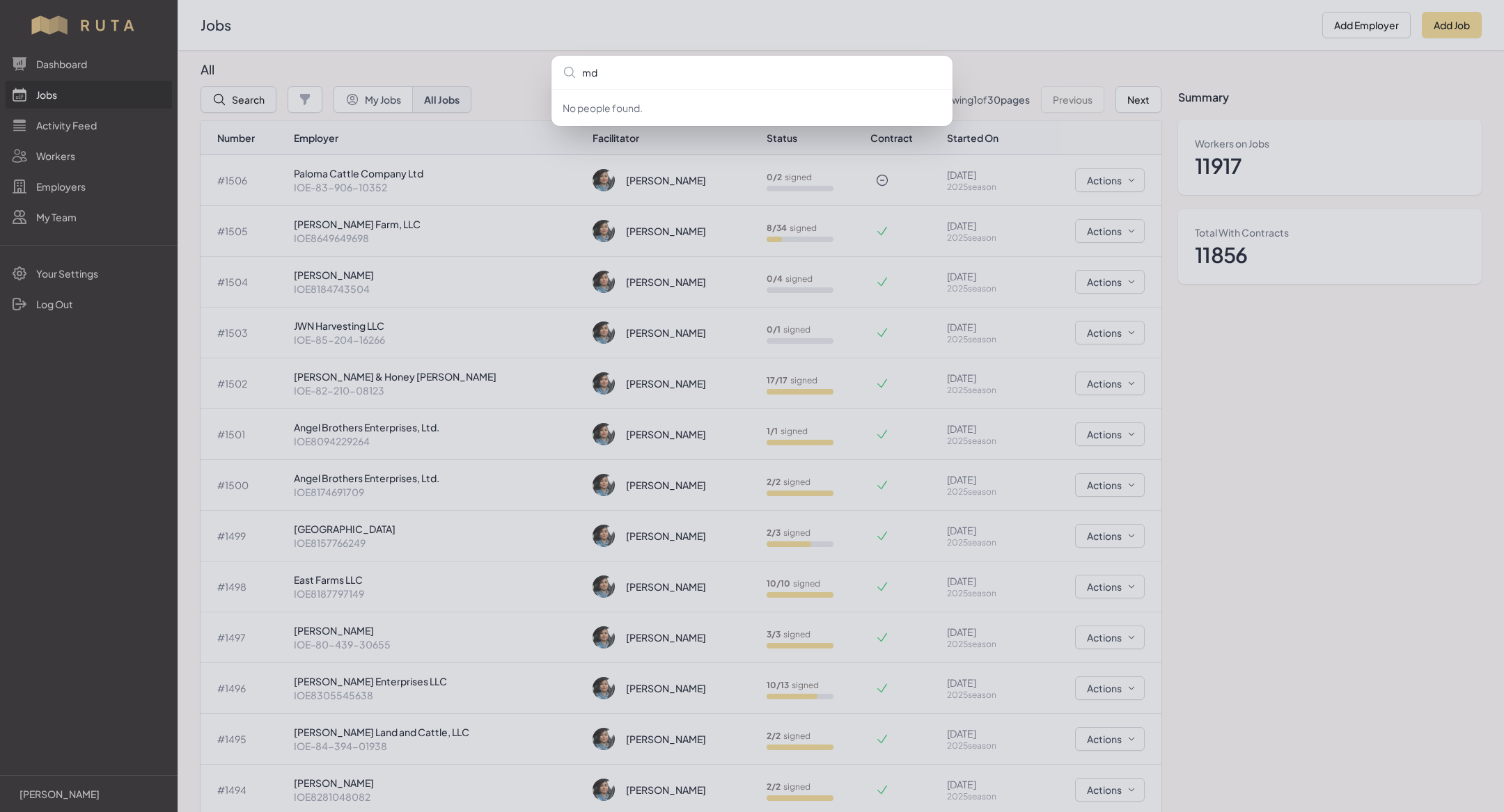
type input "md"
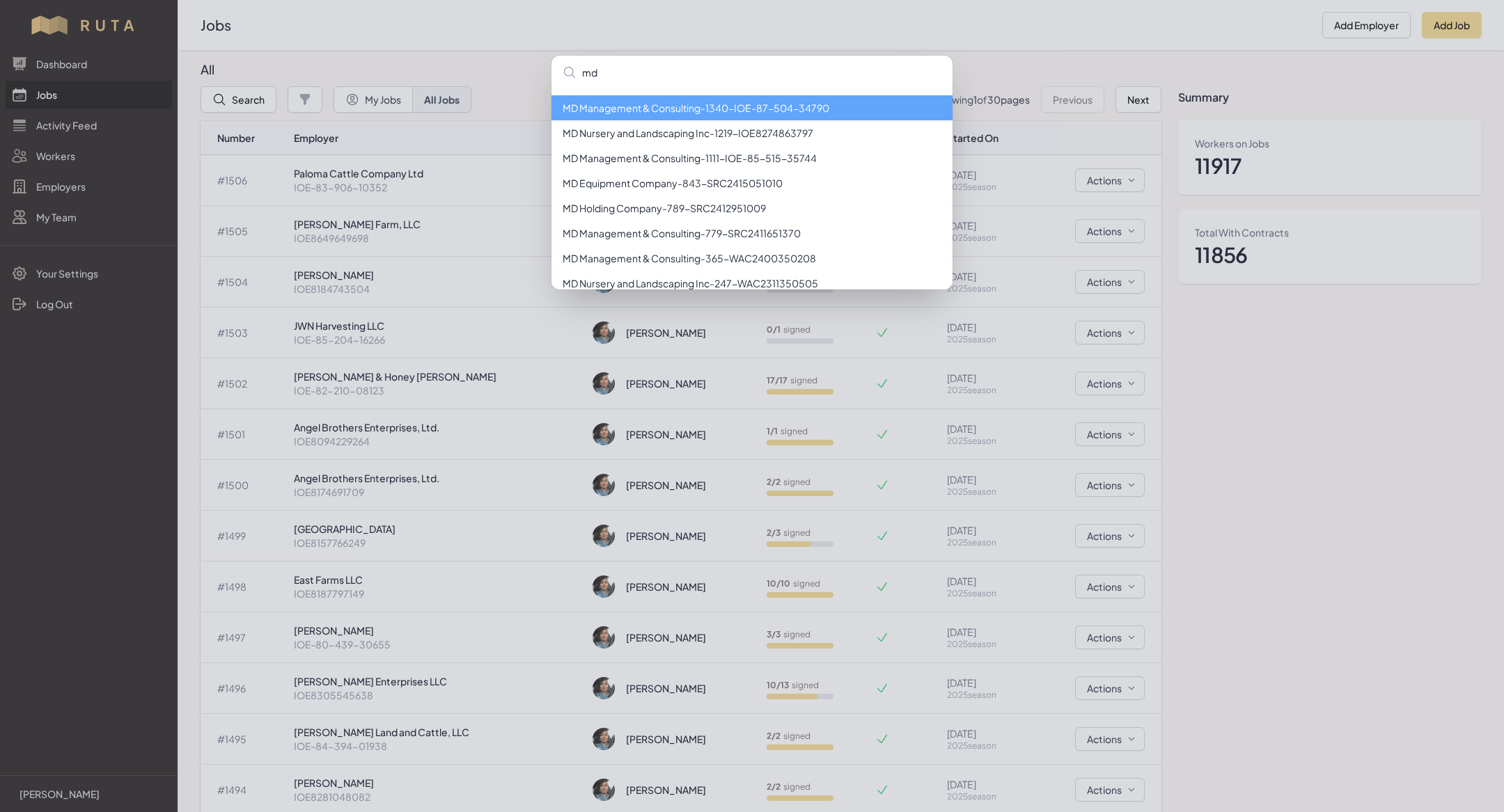
click at [630, 111] on li "MD Management & Consulting - 1340 - IOE-87-504-34790" at bounding box center [752, 108] width 401 height 25
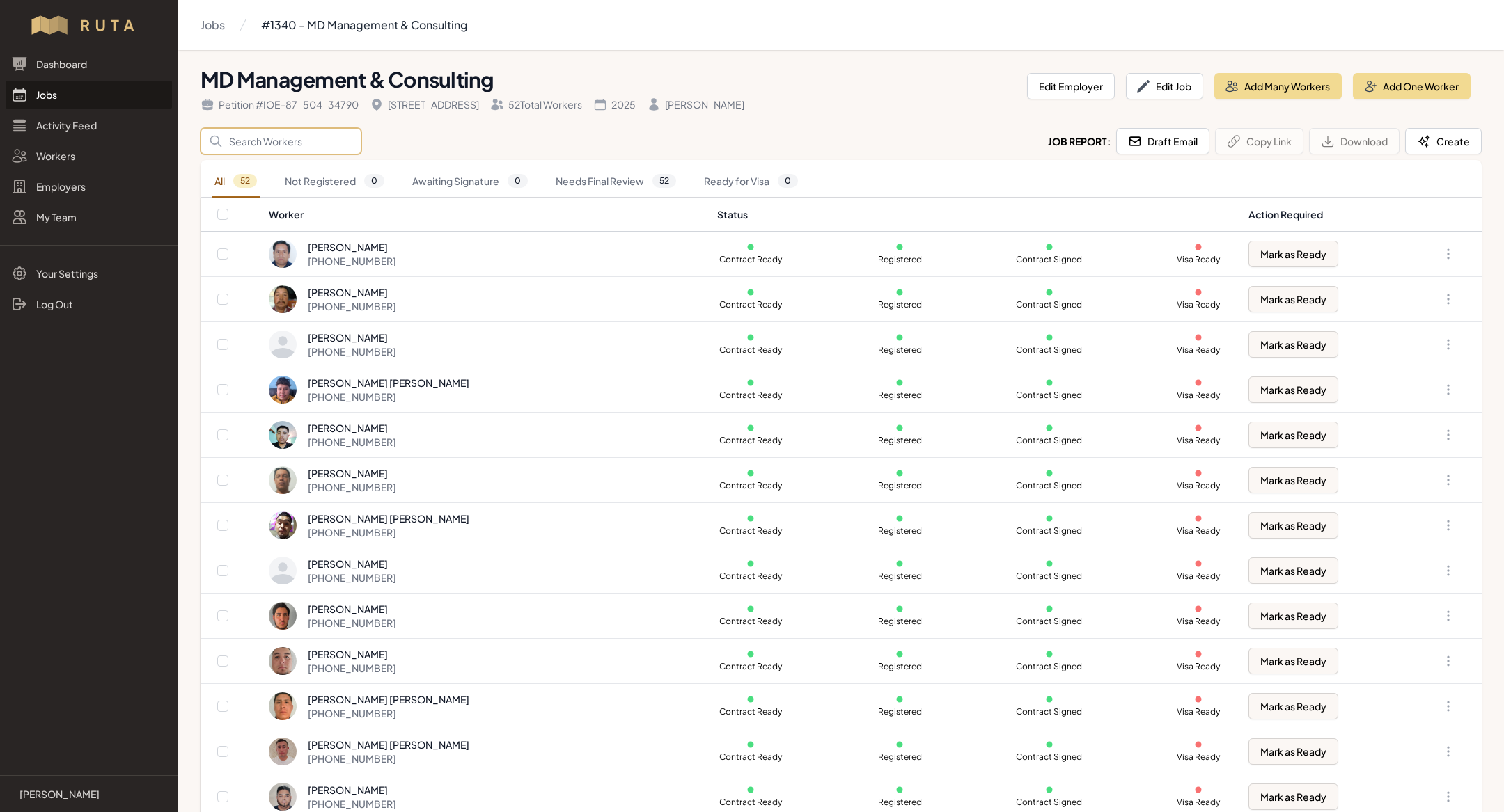
click at [283, 146] on input "Search" at bounding box center [280, 141] width 161 height 26
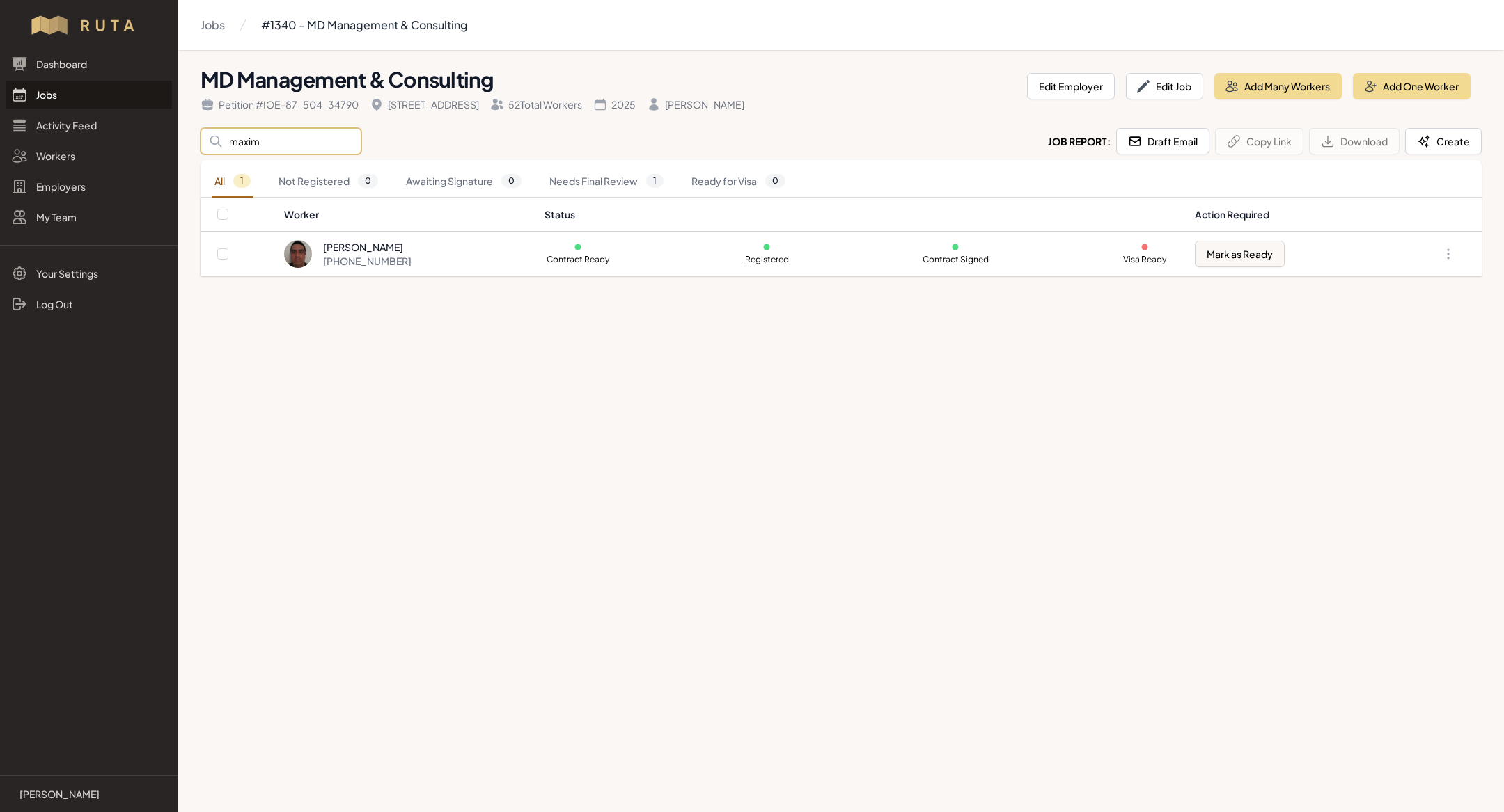
type input "maximi"
click at [78, 90] on link "Jobs" at bounding box center [88, 95] width 166 height 28
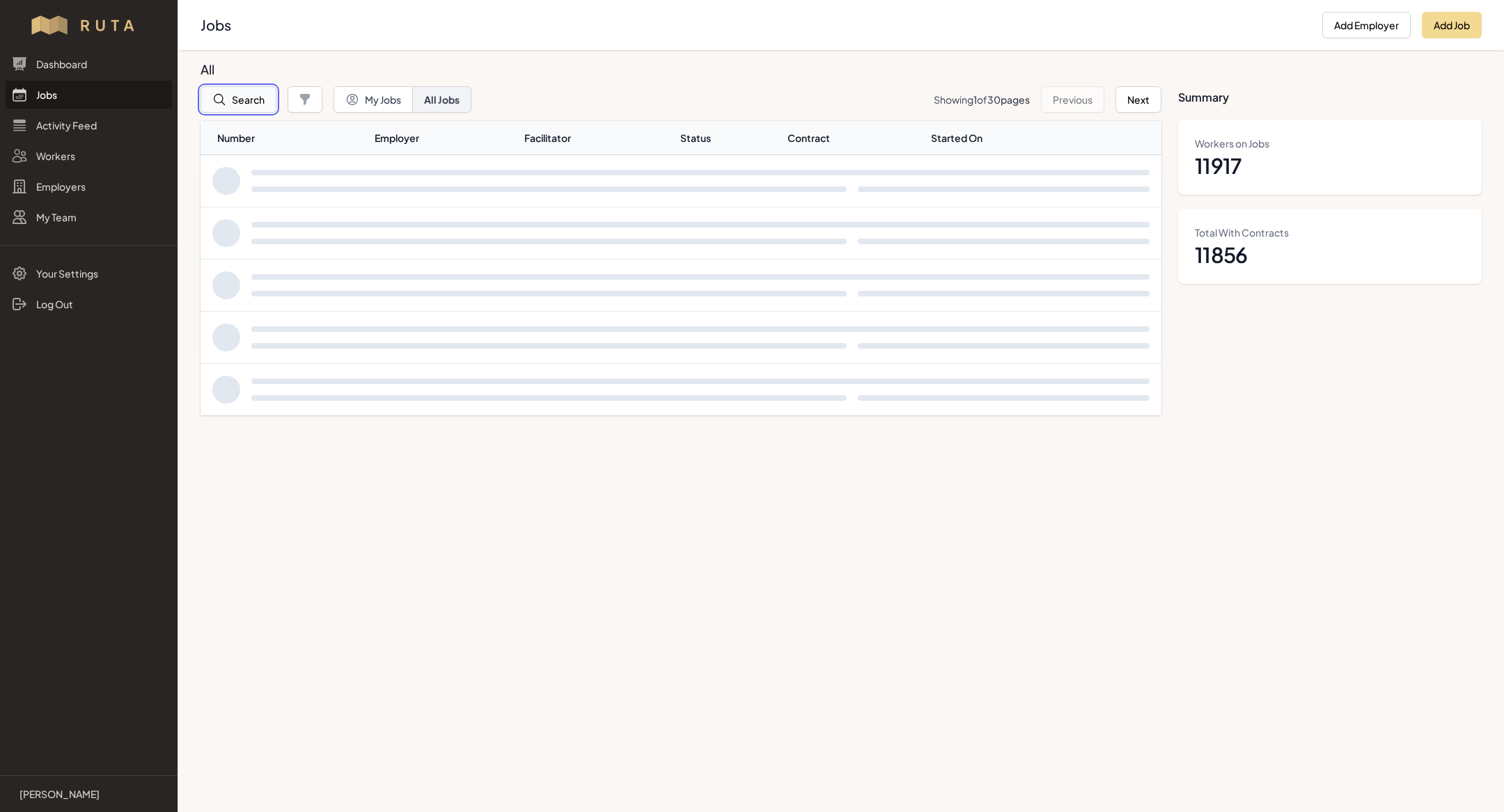
click at [235, 92] on button "Search" at bounding box center [237, 99] width 76 height 26
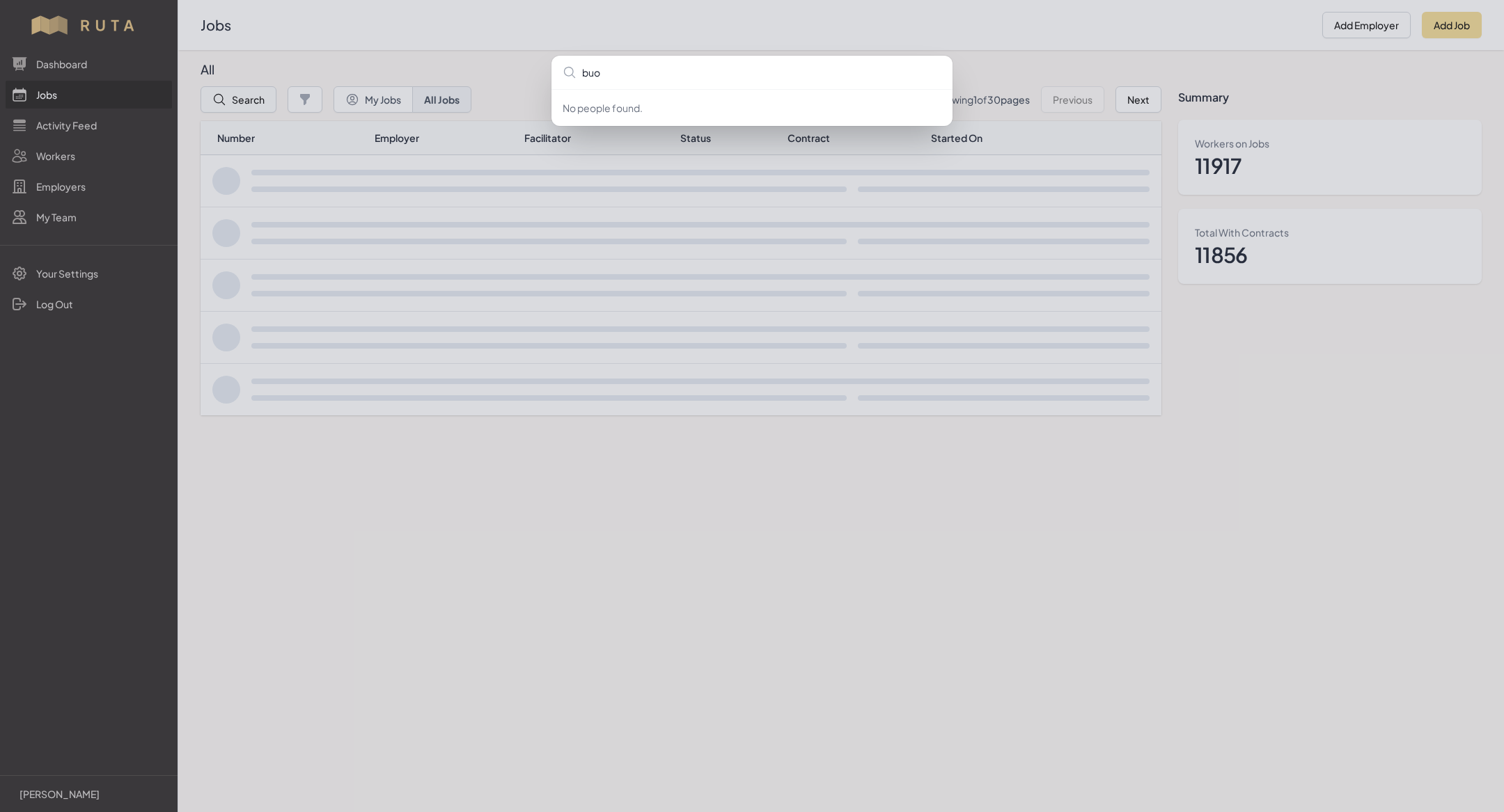
type input "buoy"
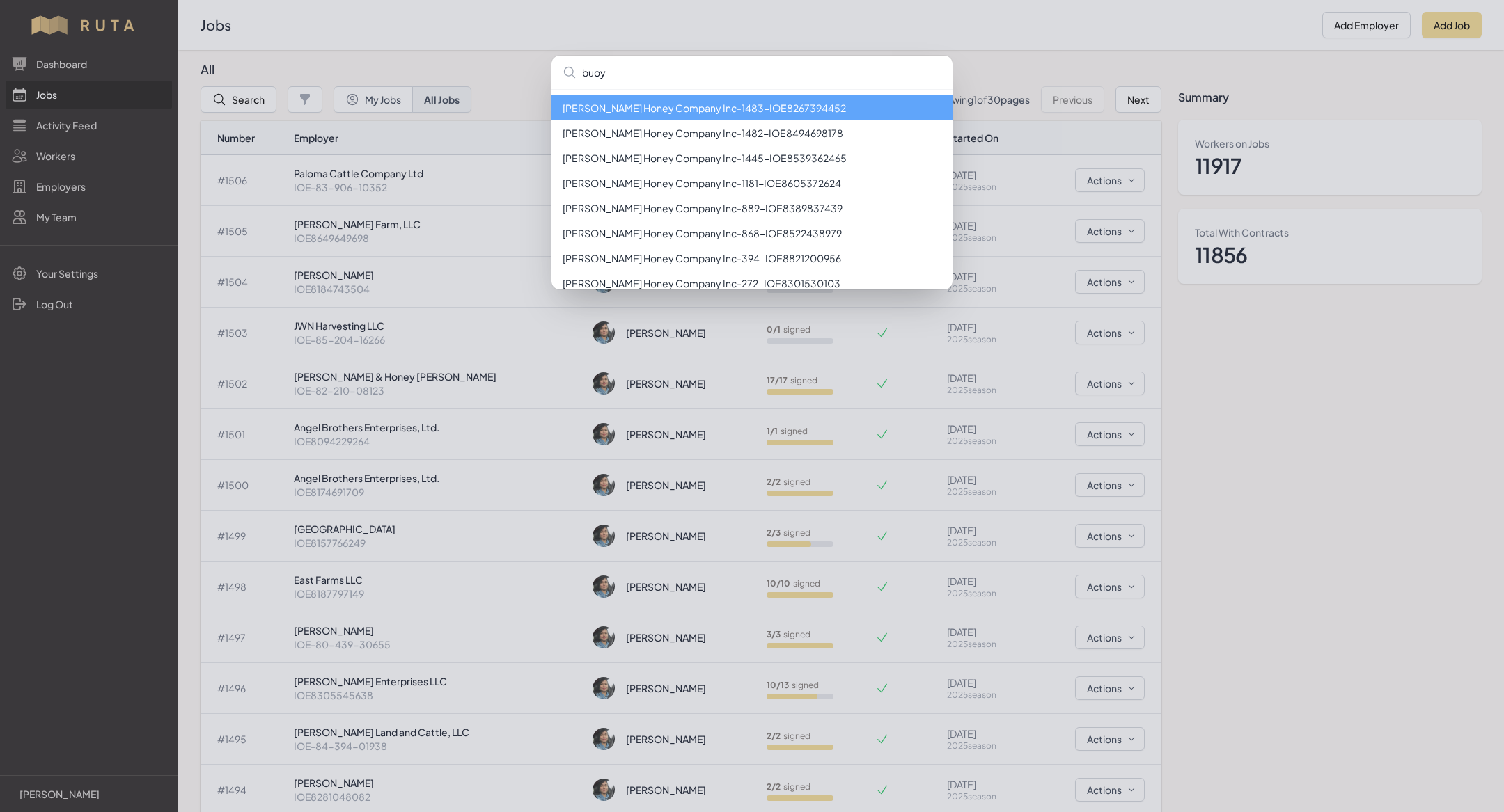
click at [650, 115] on li "[PERSON_NAME] Honey Company Inc - 1483 - IOE8267394452" at bounding box center [752, 108] width 401 height 25
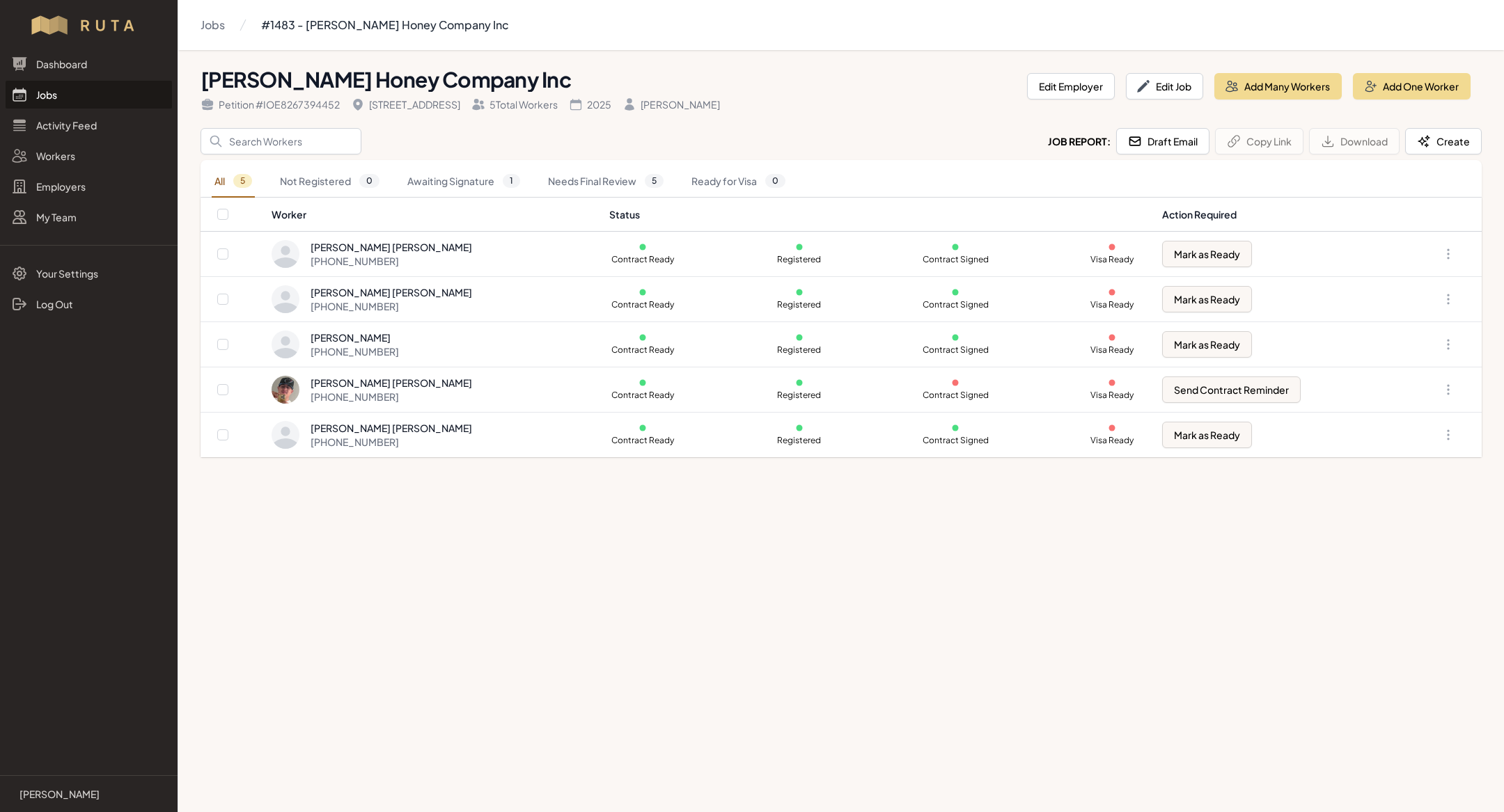
click at [43, 83] on link "Jobs" at bounding box center [88, 95] width 166 height 28
